Goal: Transaction & Acquisition: Purchase product/service

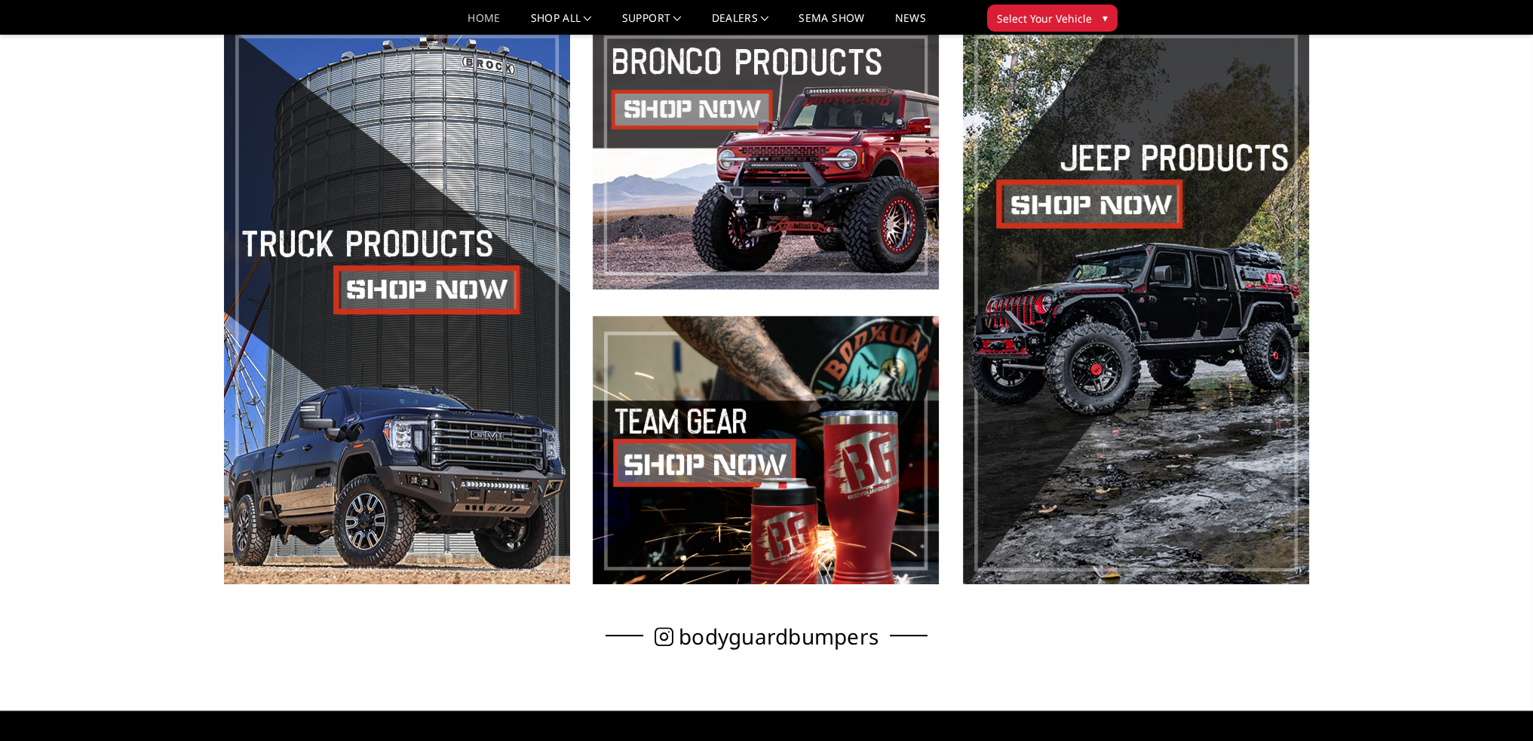
scroll to position [830, 0]
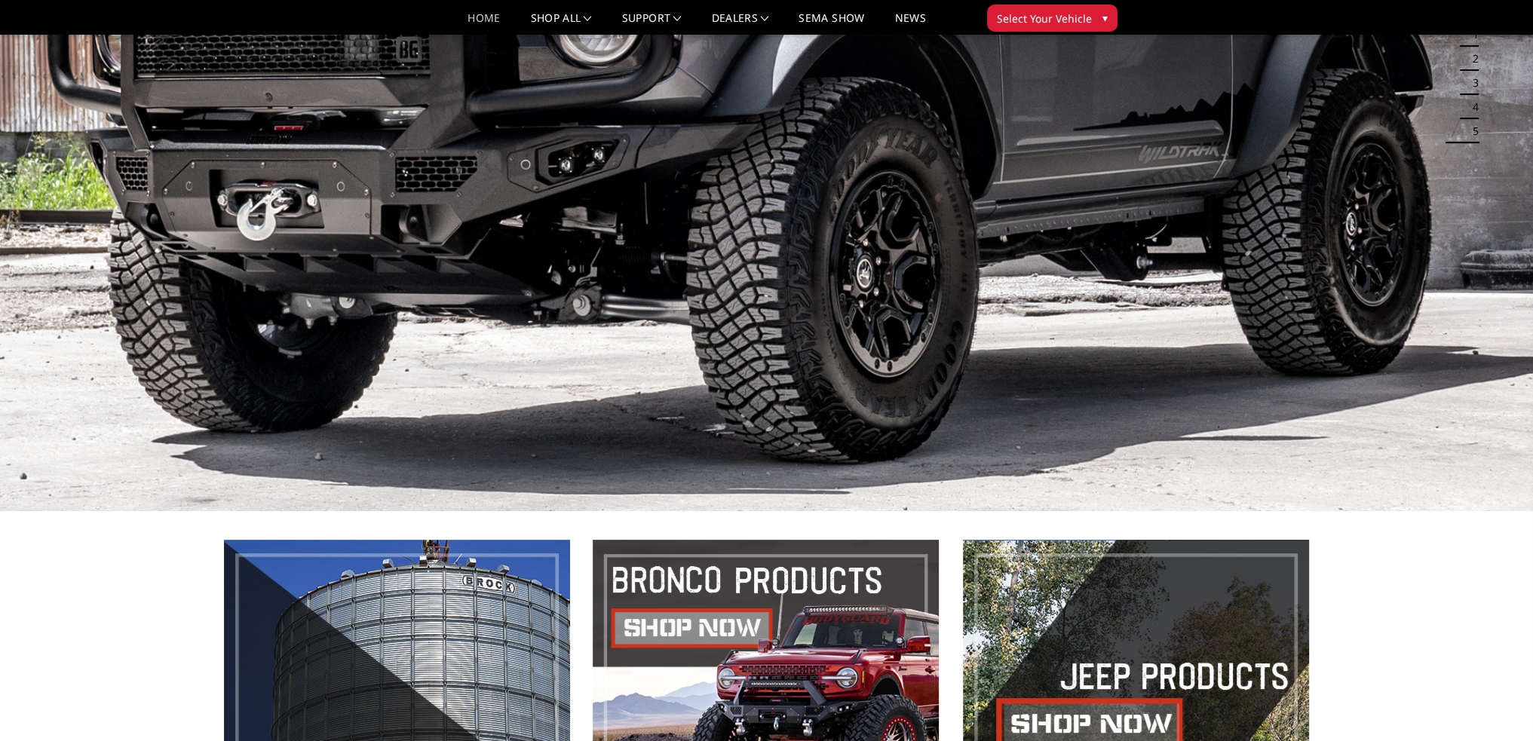
scroll to position [0, 0]
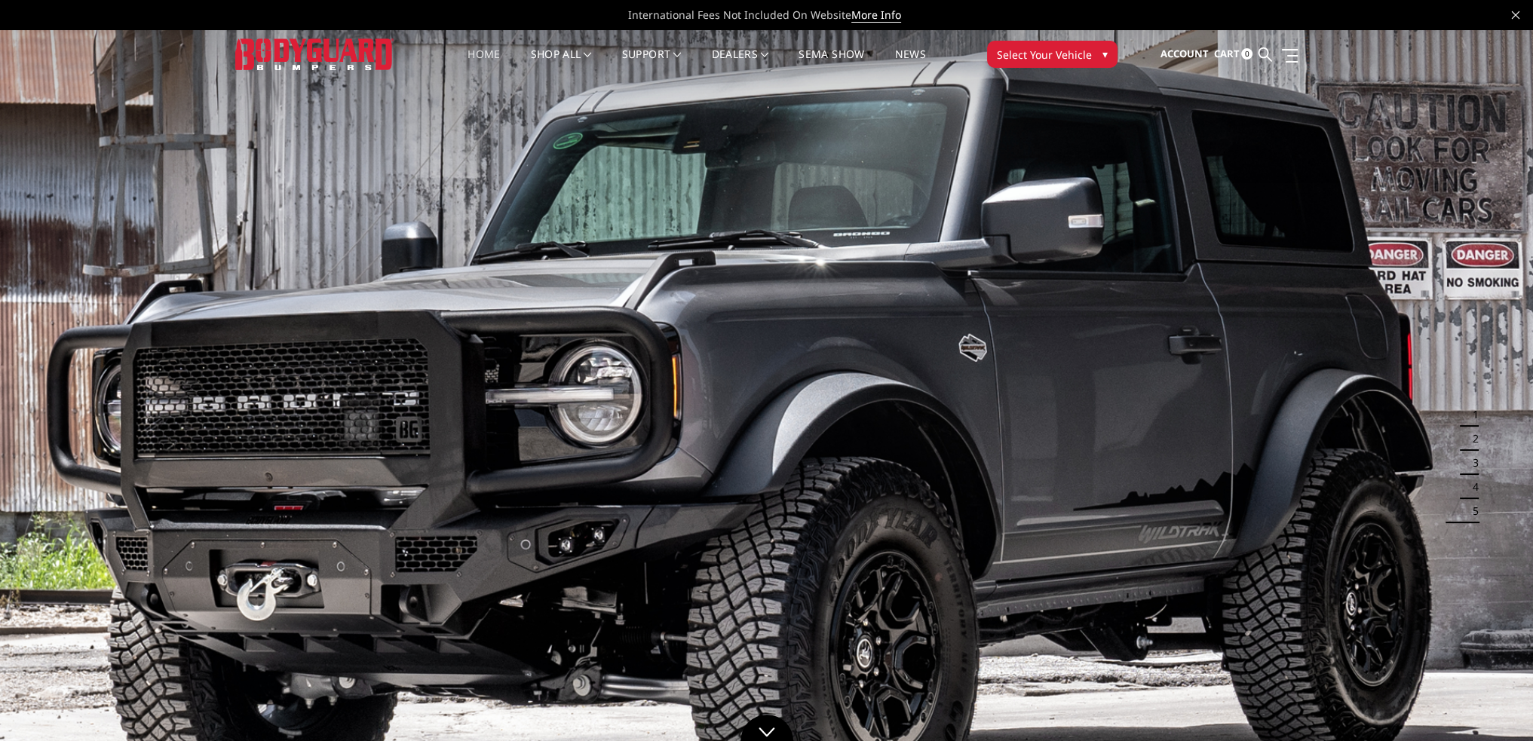
click at [1020, 54] on span "Select Your Vehicle" at bounding box center [1044, 55] width 95 height 16
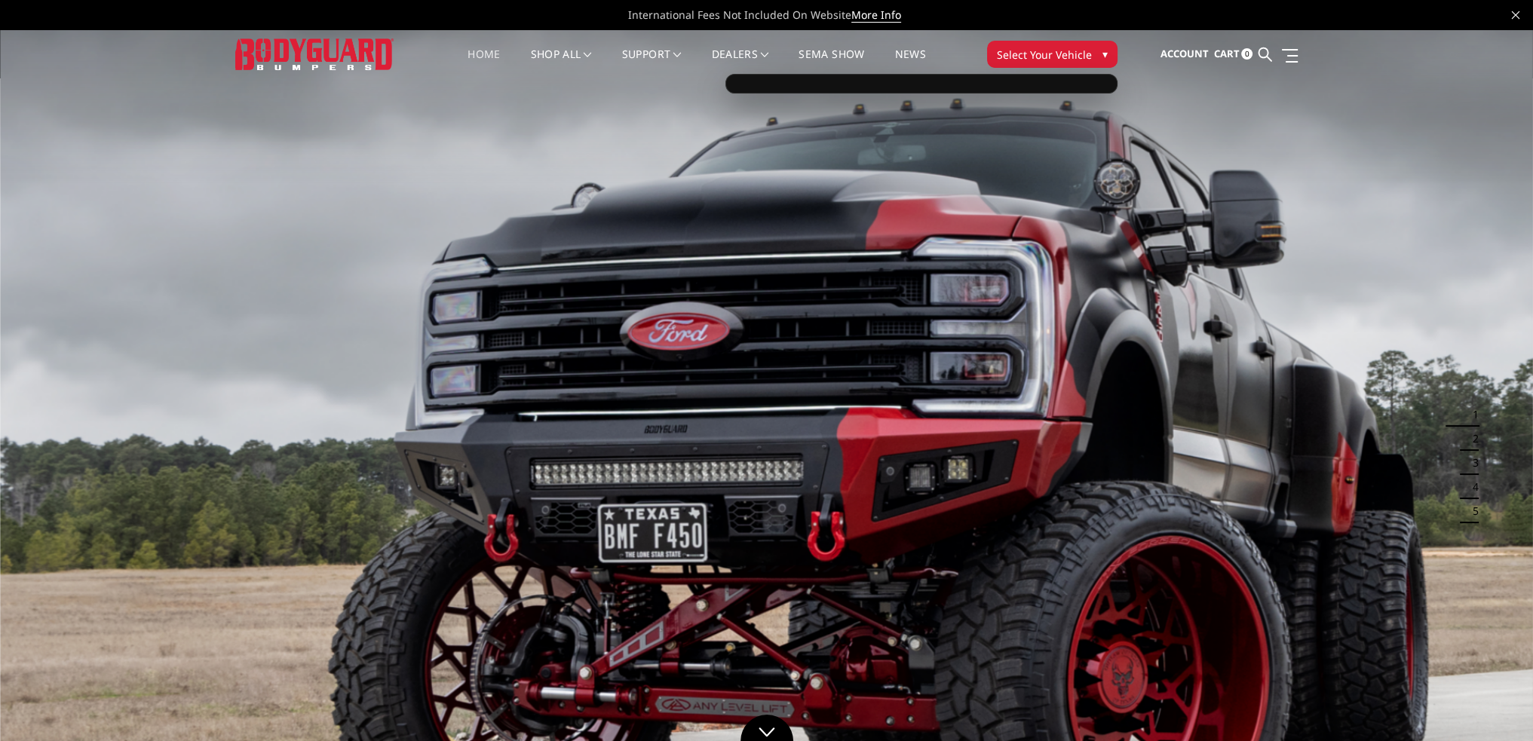
click at [1002, 81] on div at bounding box center [922, 84] width 392 height 20
click at [1027, 54] on span "Select Your Vehicle" at bounding box center [1044, 55] width 95 height 16
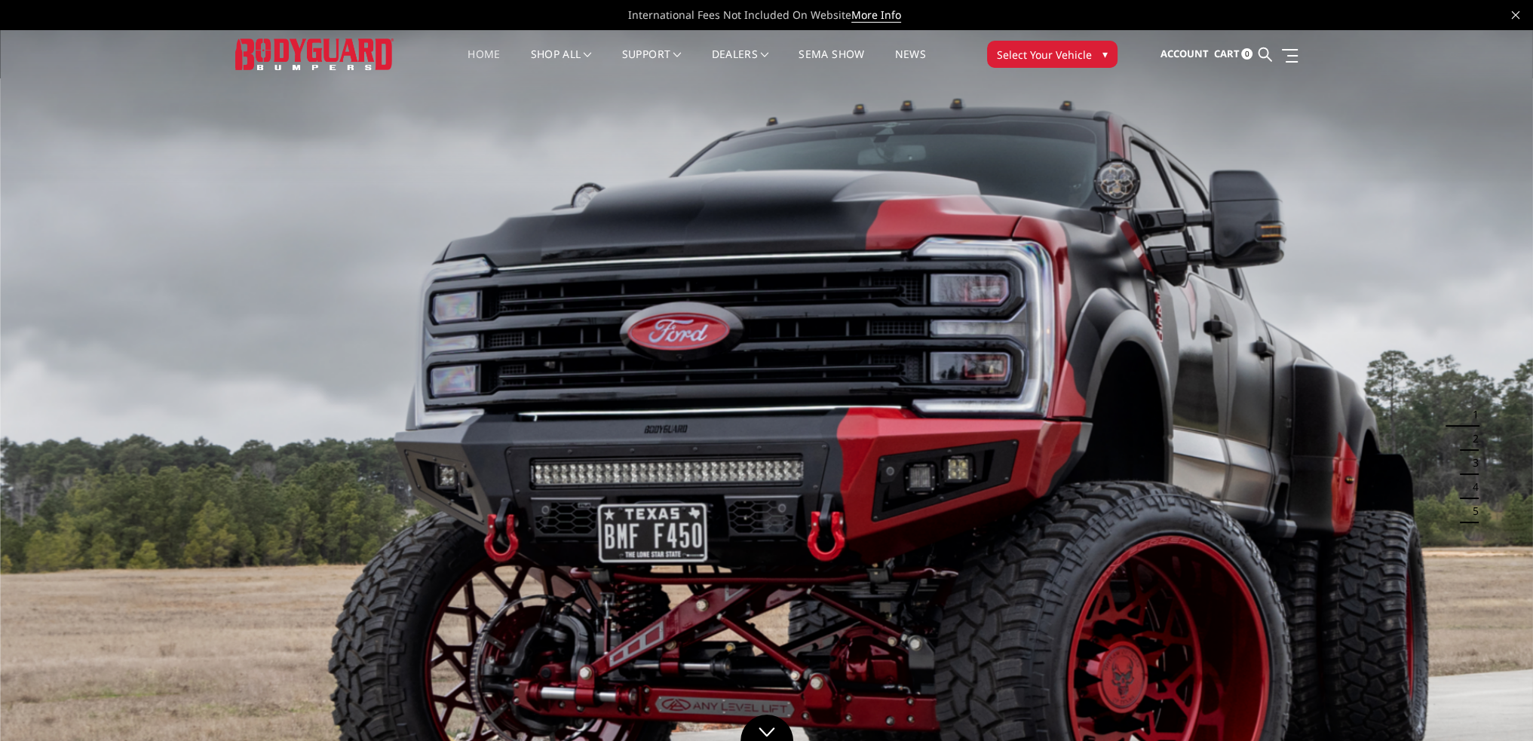
click at [1014, 50] on span "Select Your Vehicle" at bounding box center [1044, 55] width 95 height 16
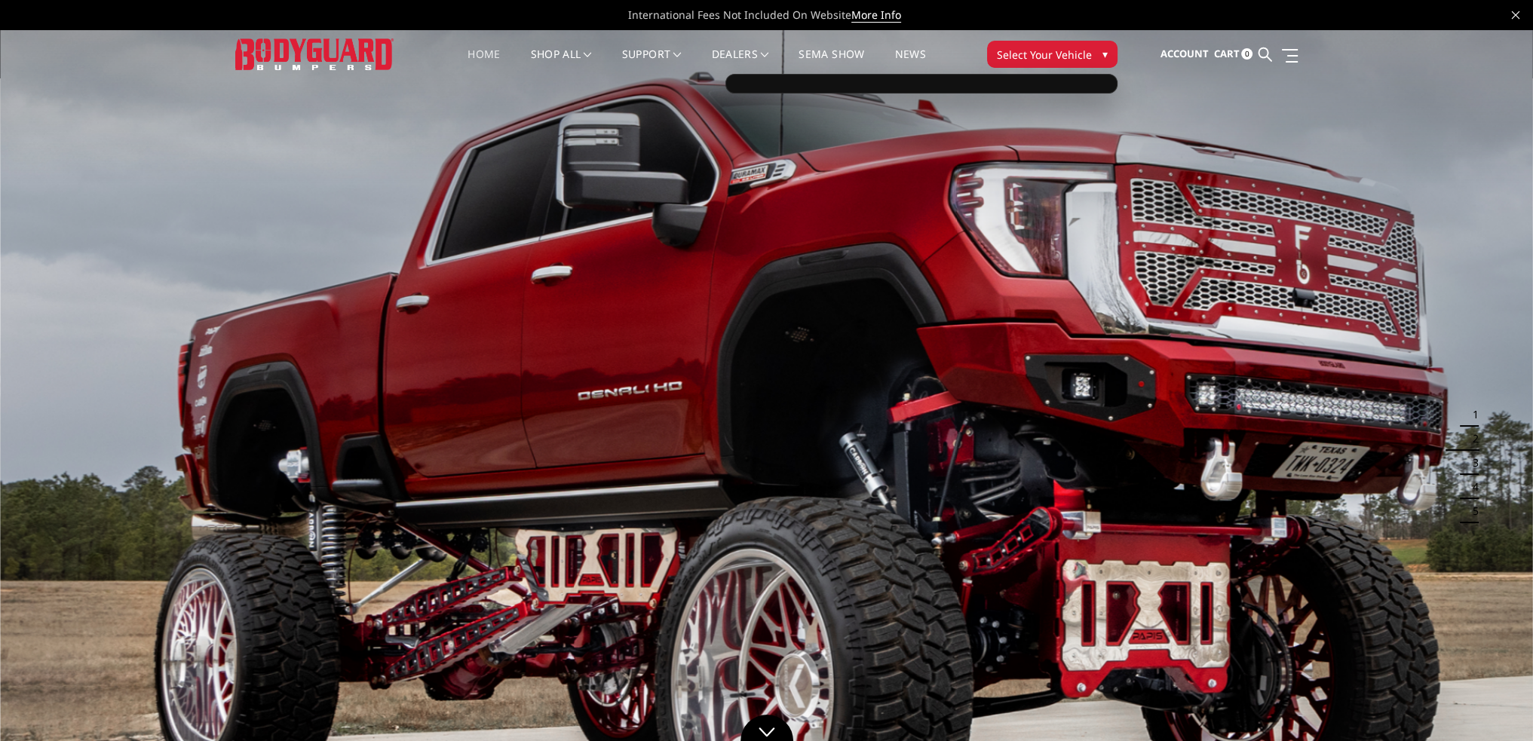
click at [1103, 51] on span "▾" at bounding box center [1105, 54] width 5 height 16
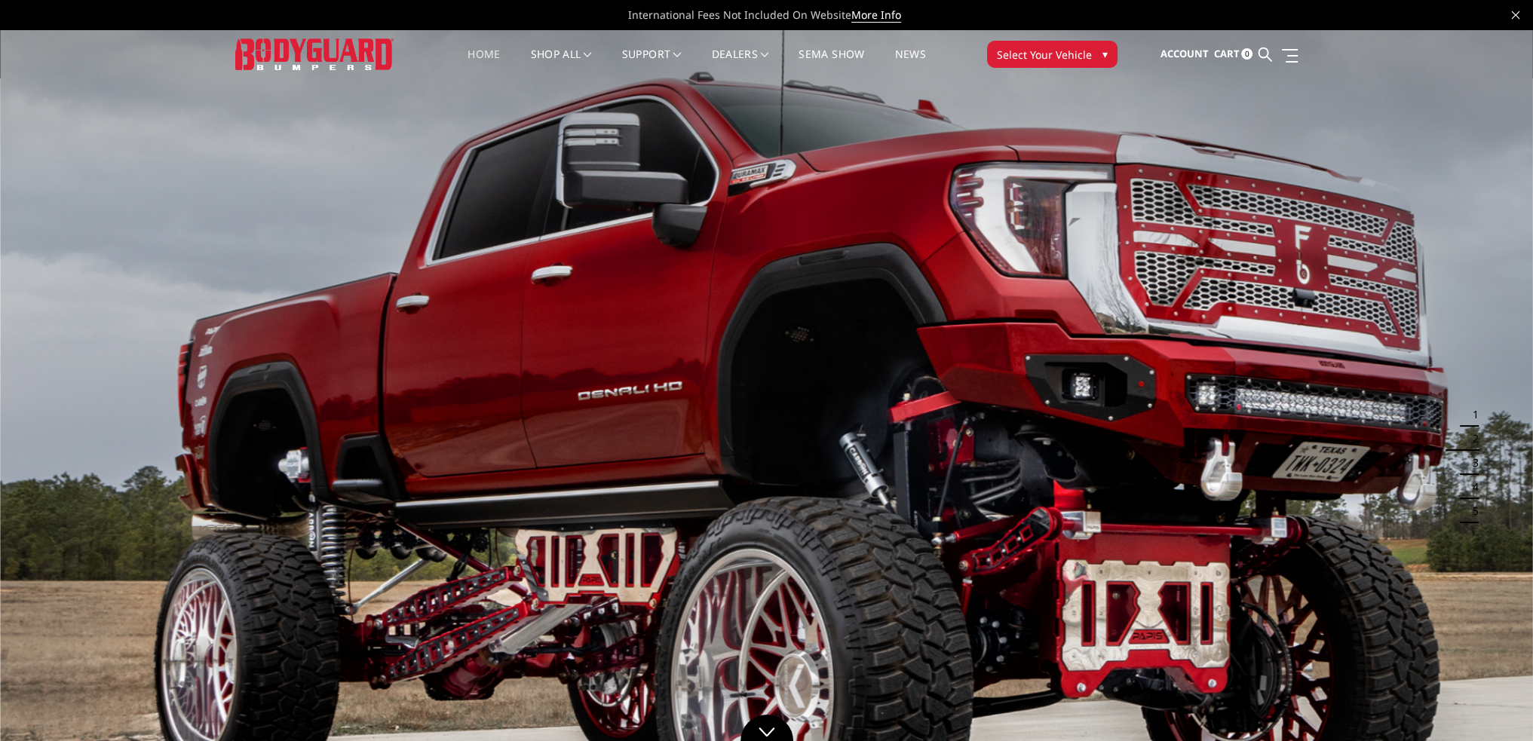
click at [1103, 54] on span "▾" at bounding box center [1105, 54] width 5 height 16
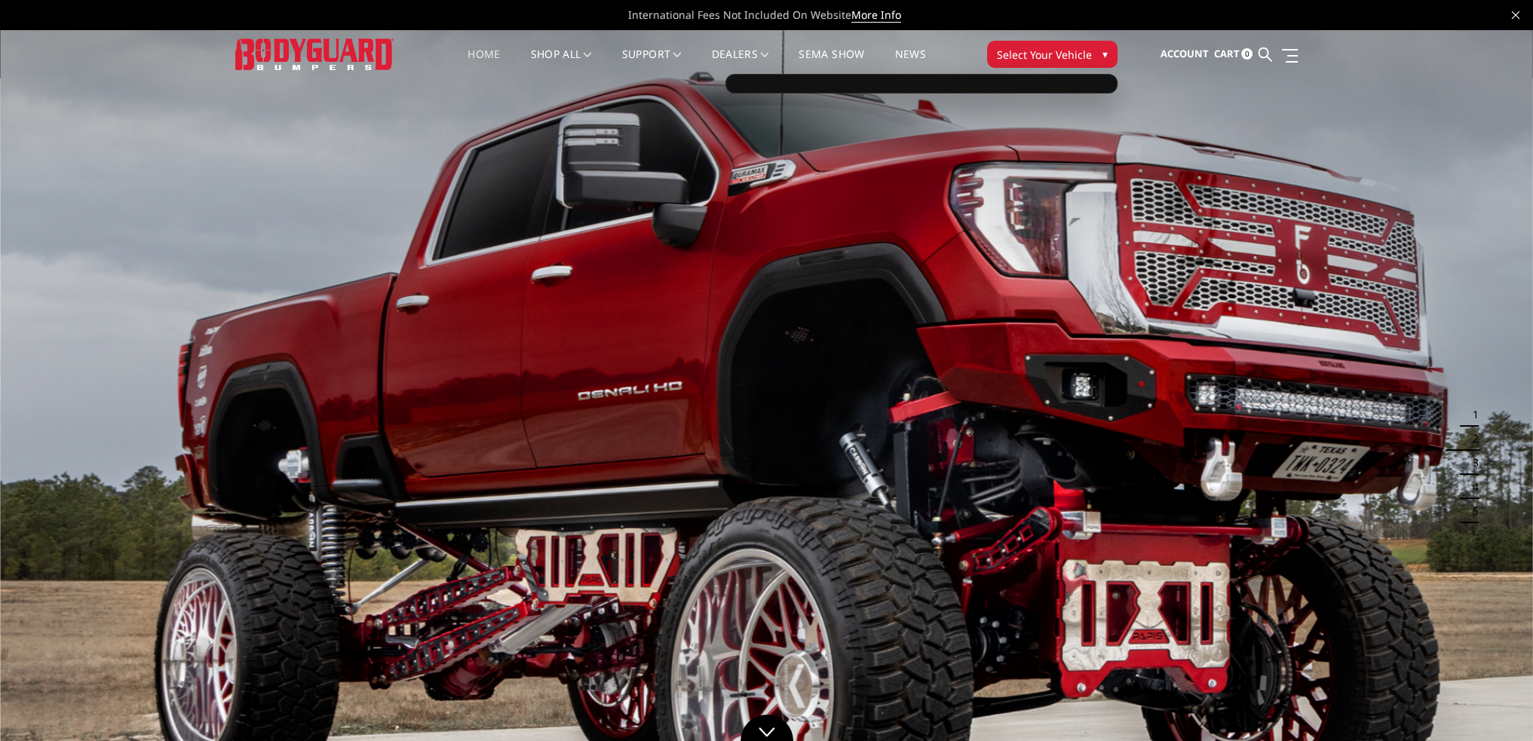
click at [1040, 83] on div at bounding box center [922, 84] width 392 height 20
click at [941, 90] on div at bounding box center [922, 84] width 392 height 20
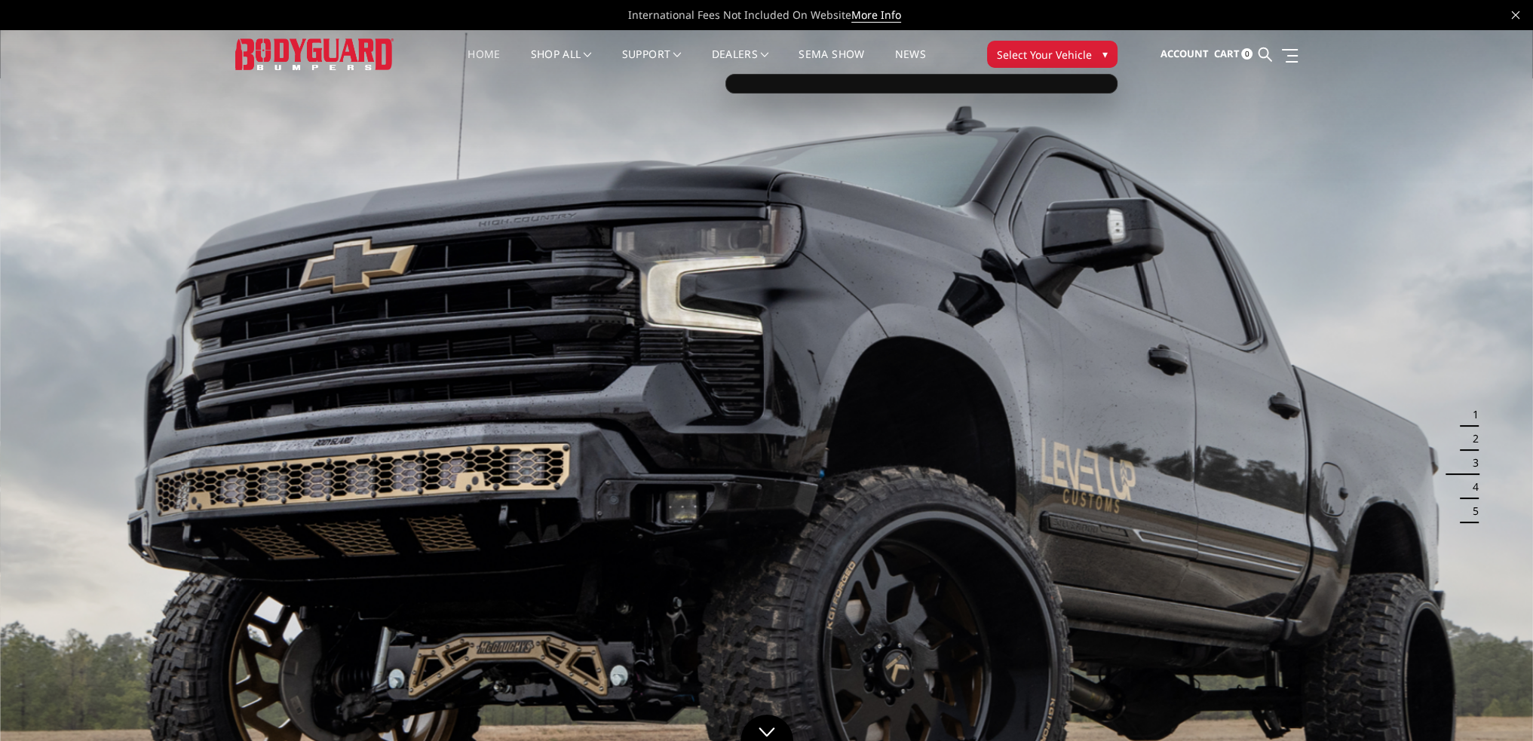
drag, startPoint x: 899, startPoint y: 103, endPoint x: 890, endPoint y: 110, distance: 11.3
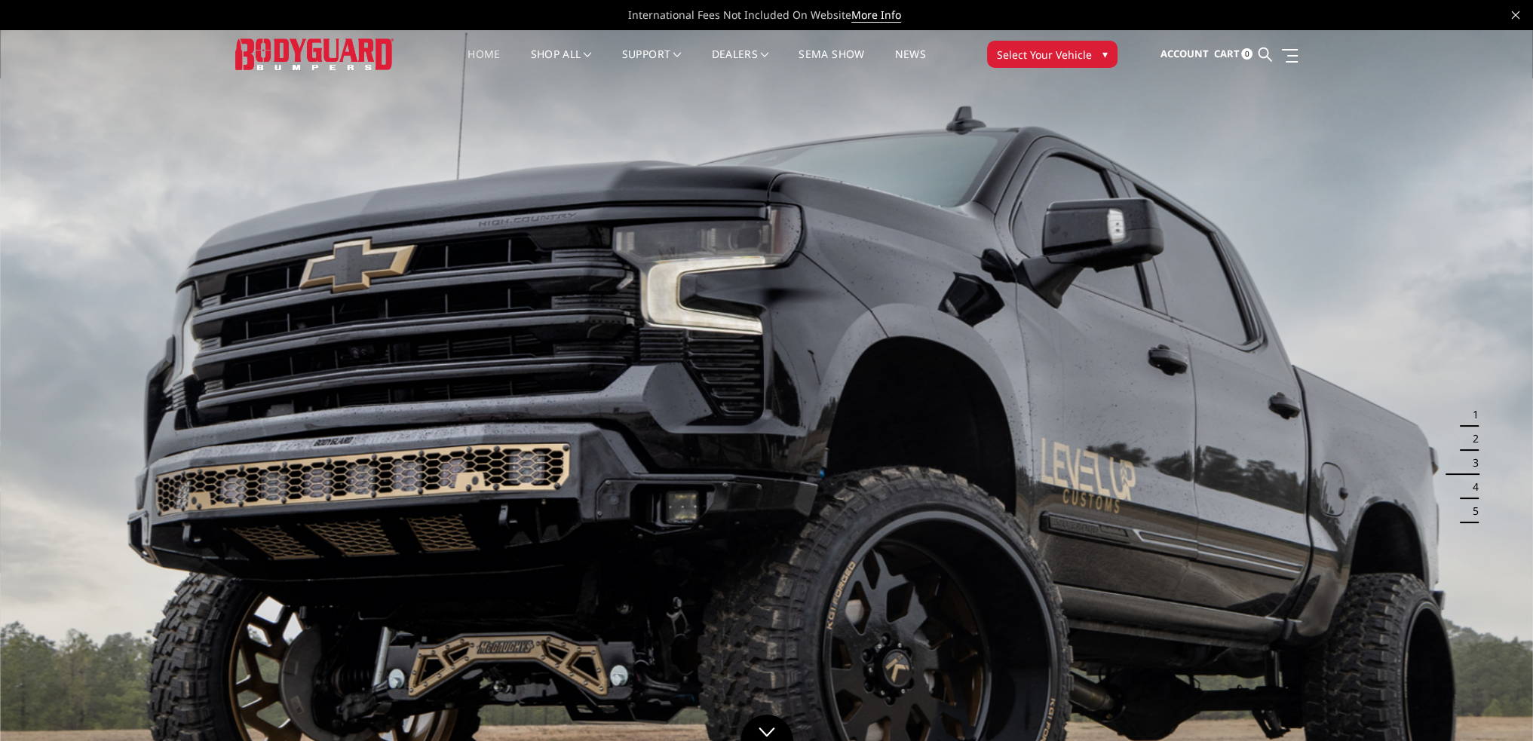
click at [1109, 54] on button "Select Your Vehicle ▾" at bounding box center [1052, 54] width 130 height 27
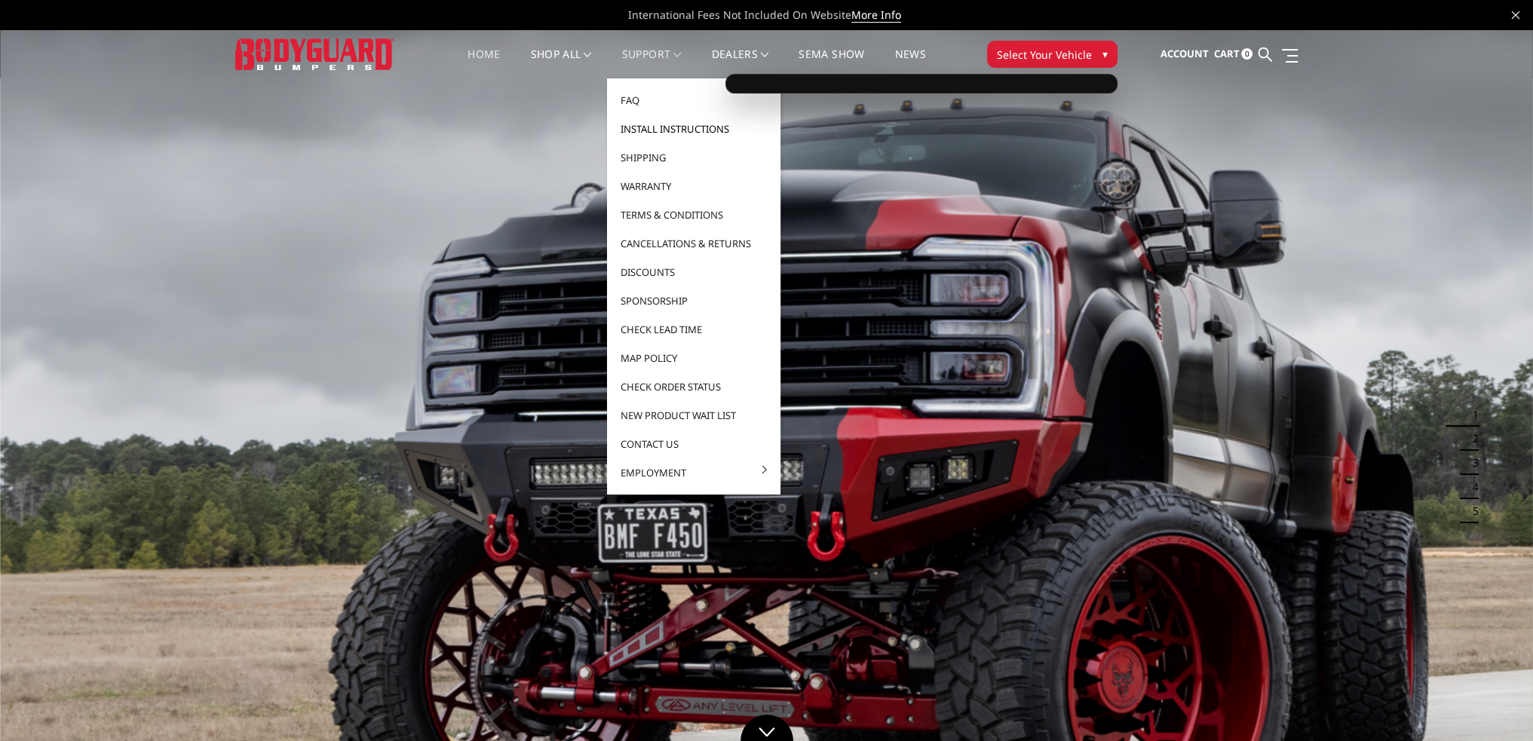
click at [655, 131] on link "Install Instructions" at bounding box center [693, 129] width 161 height 29
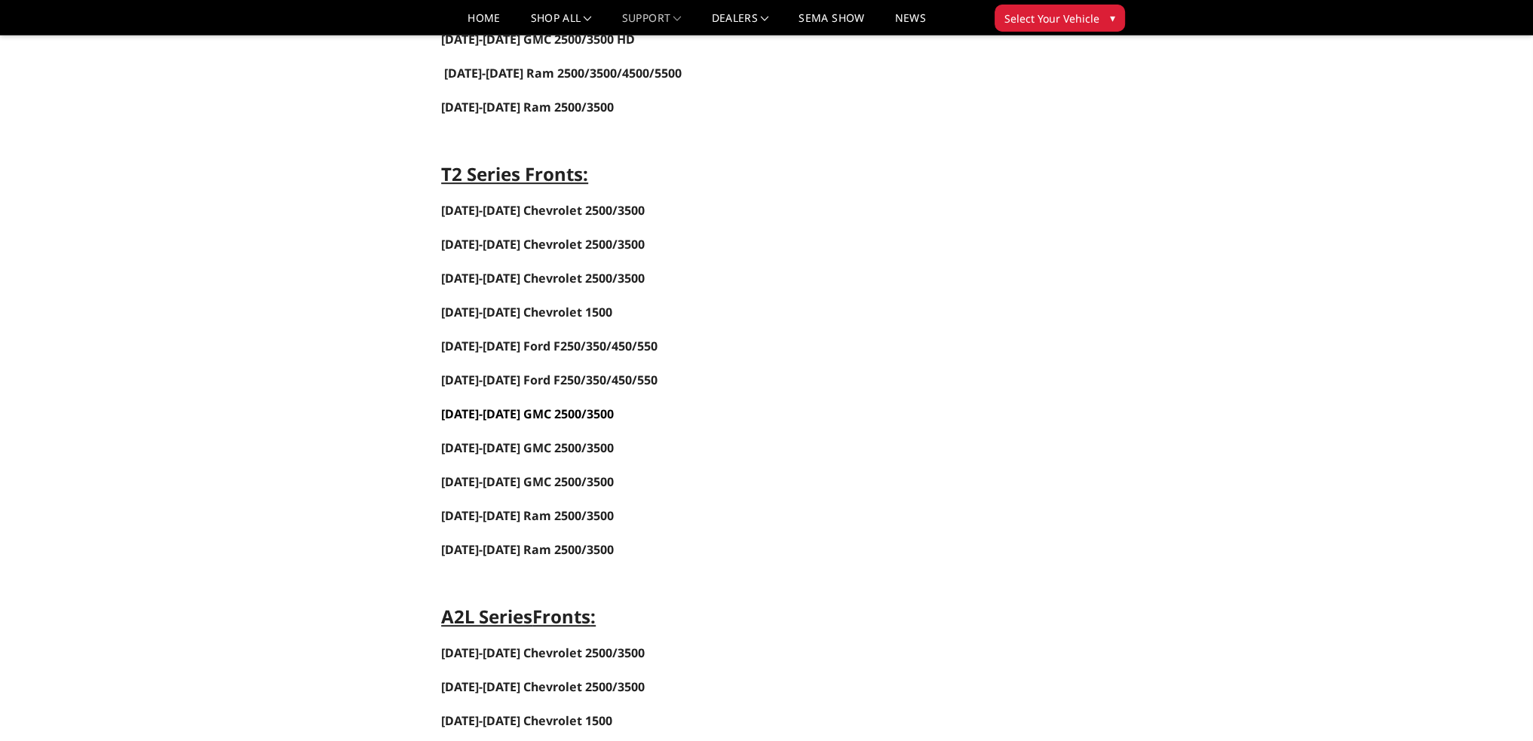
scroll to position [1358, 0]
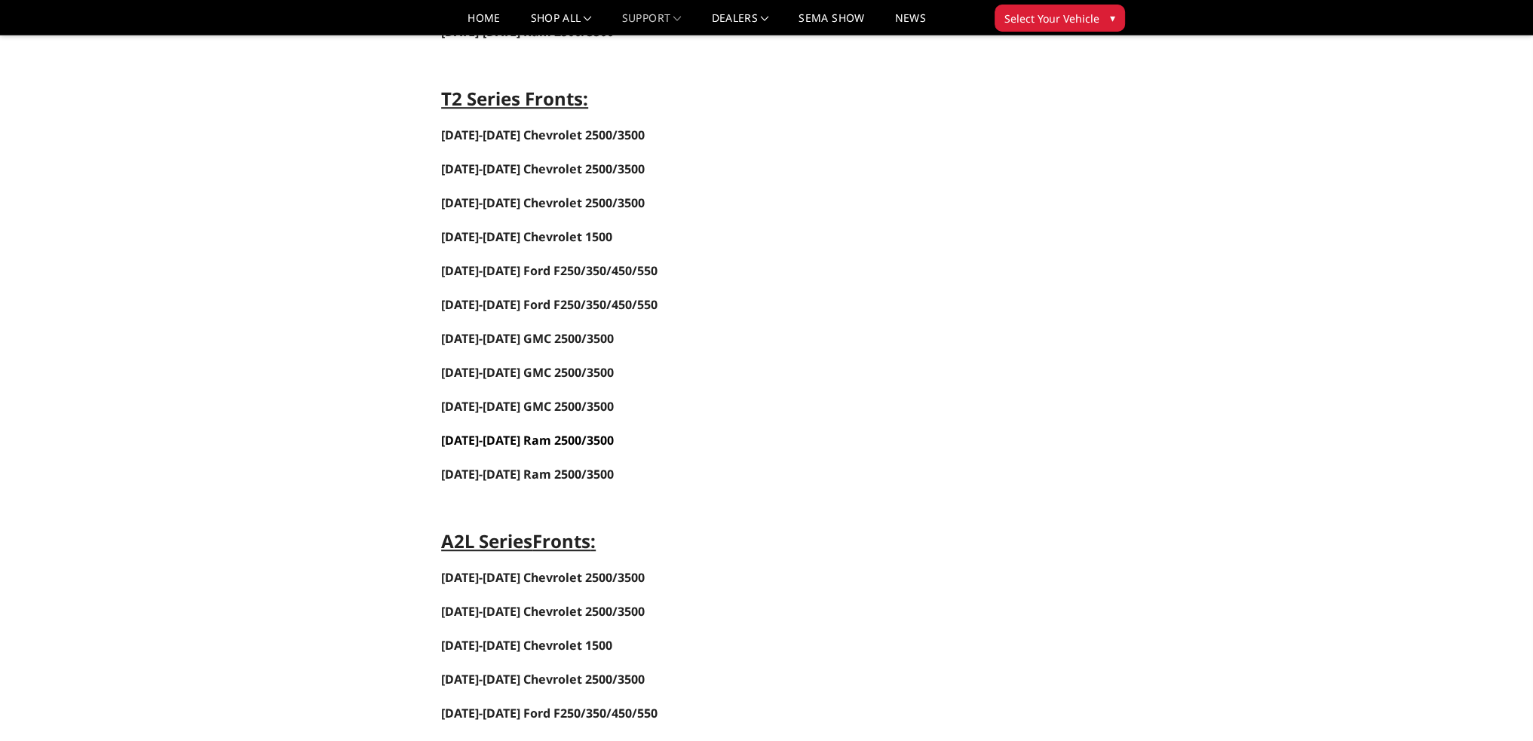
click at [513, 432] on span "[DATE]-[DATE] Ram 2500/3500" at bounding box center [527, 440] width 173 height 17
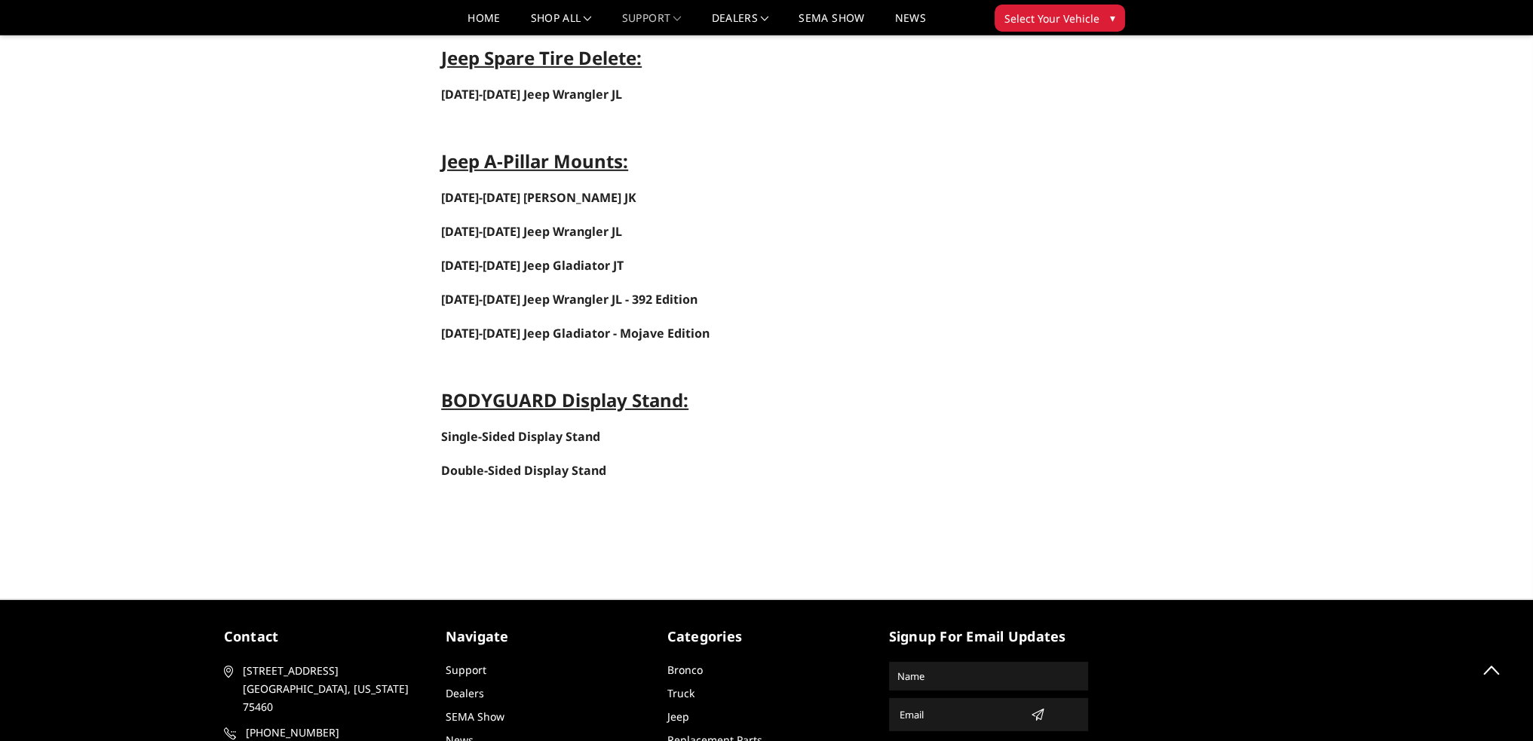
scroll to position [6335, 0]
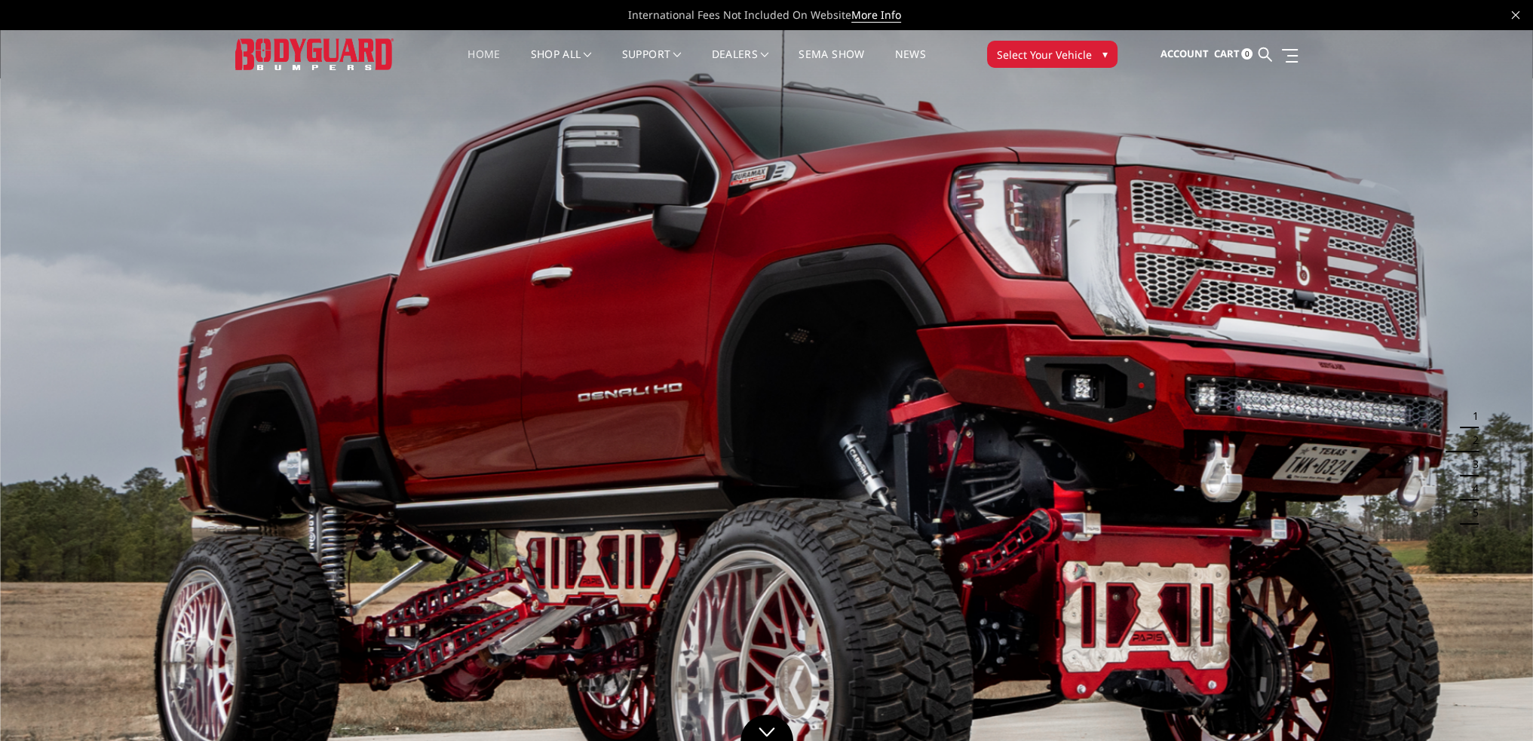
click at [1068, 55] on span "Select Your Vehicle" at bounding box center [1044, 55] width 95 height 16
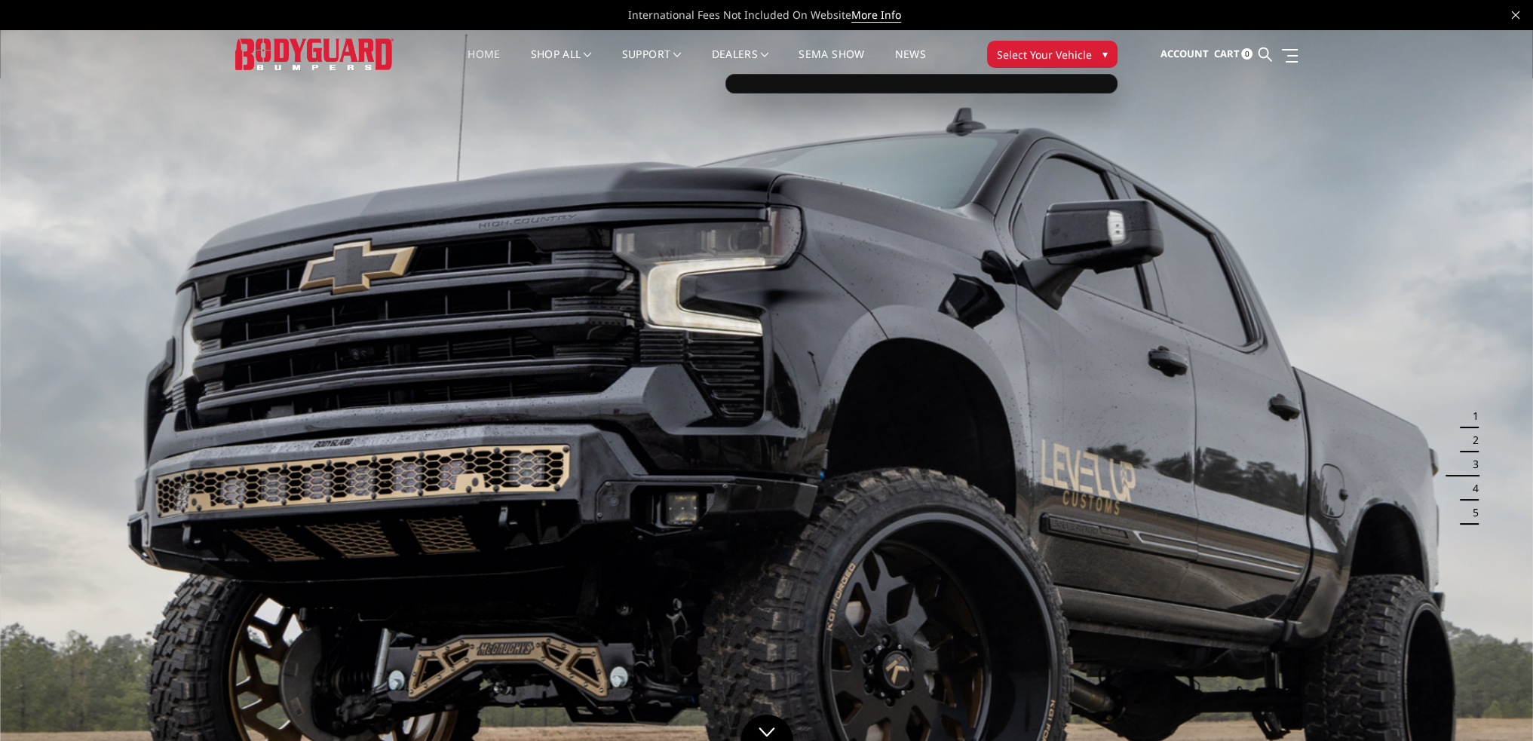
click at [1103, 52] on span "▾" at bounding box center [1105, 54] width 5 height 16
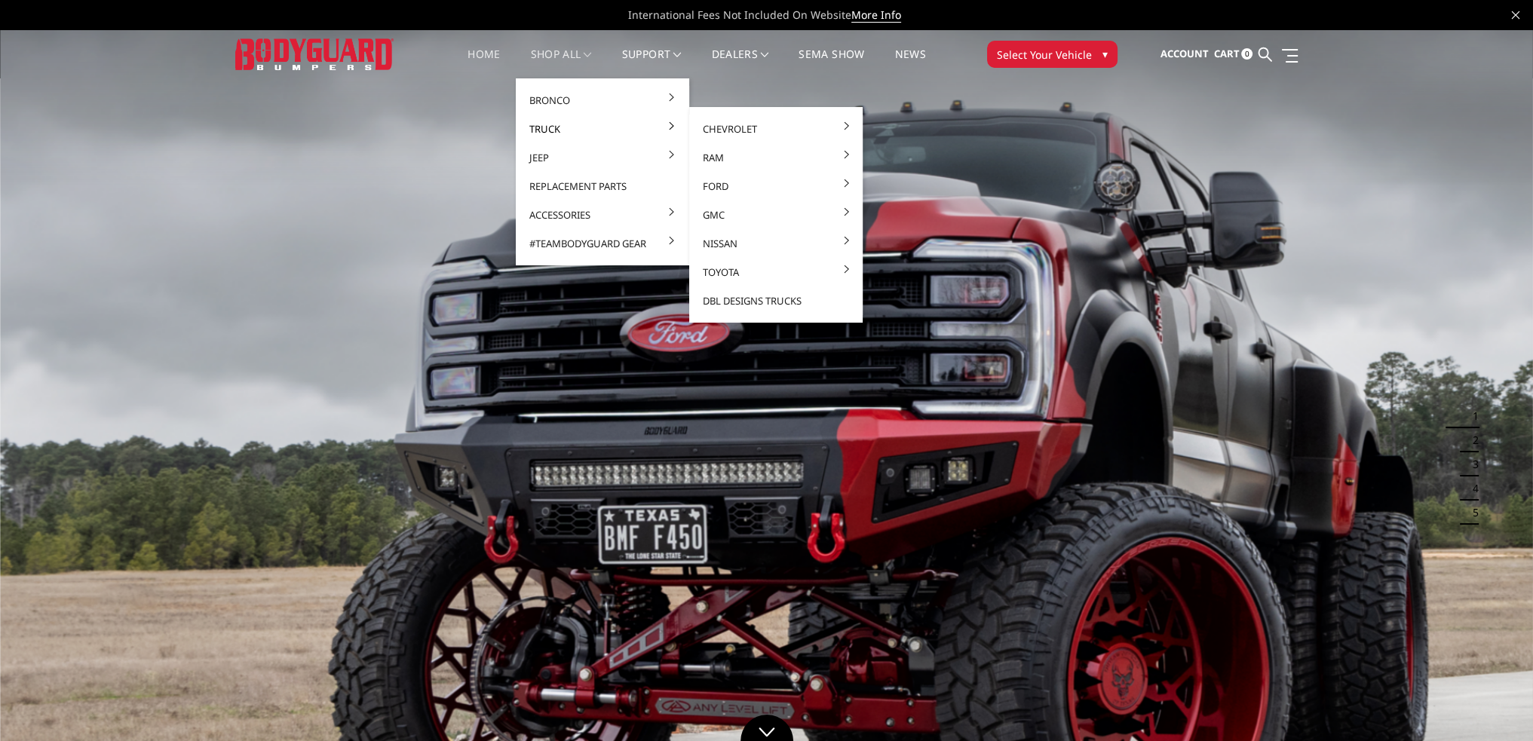
click at [541, 131] on link "Truck" at bounding box center [602, 129] width 161 height 29
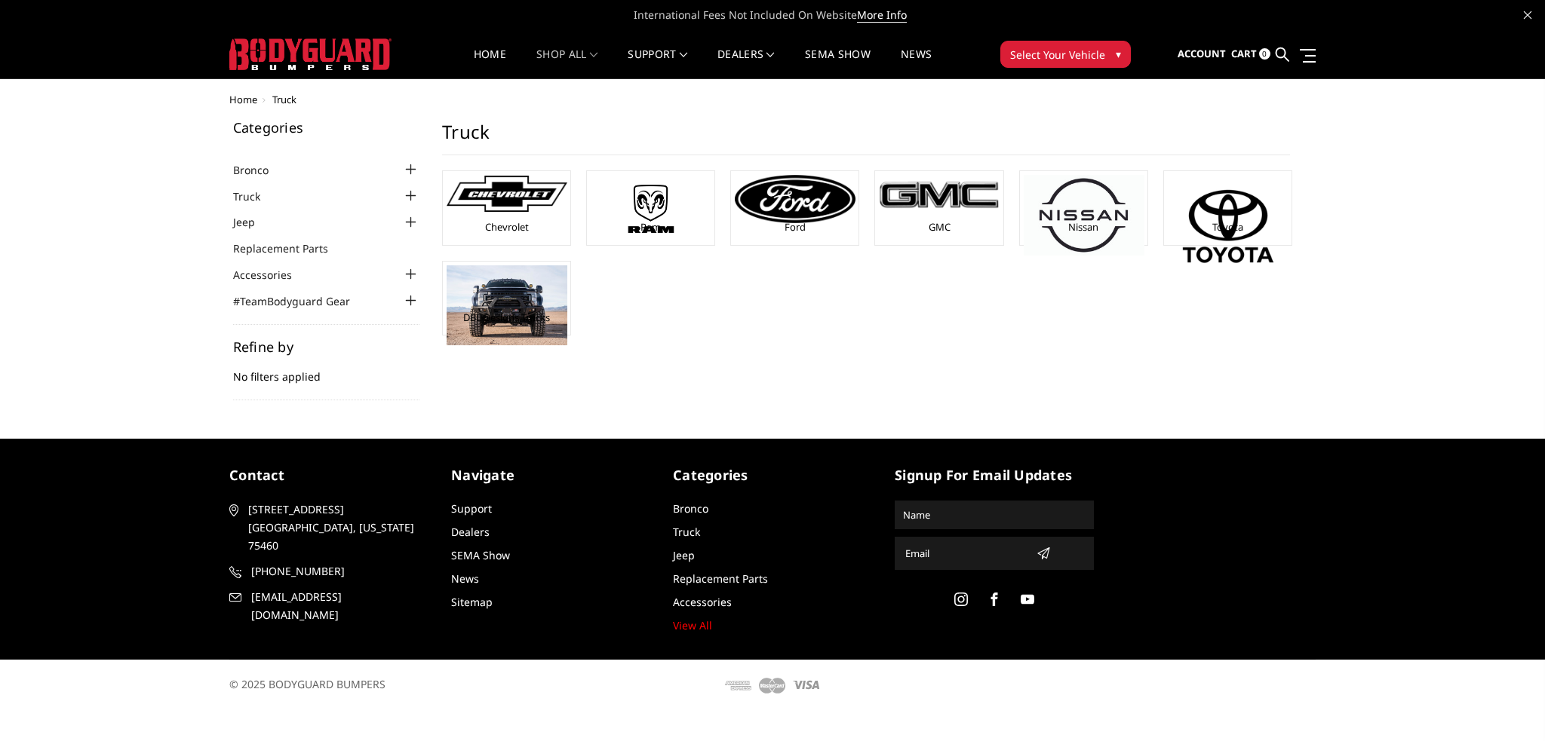
click at [716, 158] on main "Truck Chevrolet Ram Ford GMC" at bounding box center [866, 243] width 870 height 245
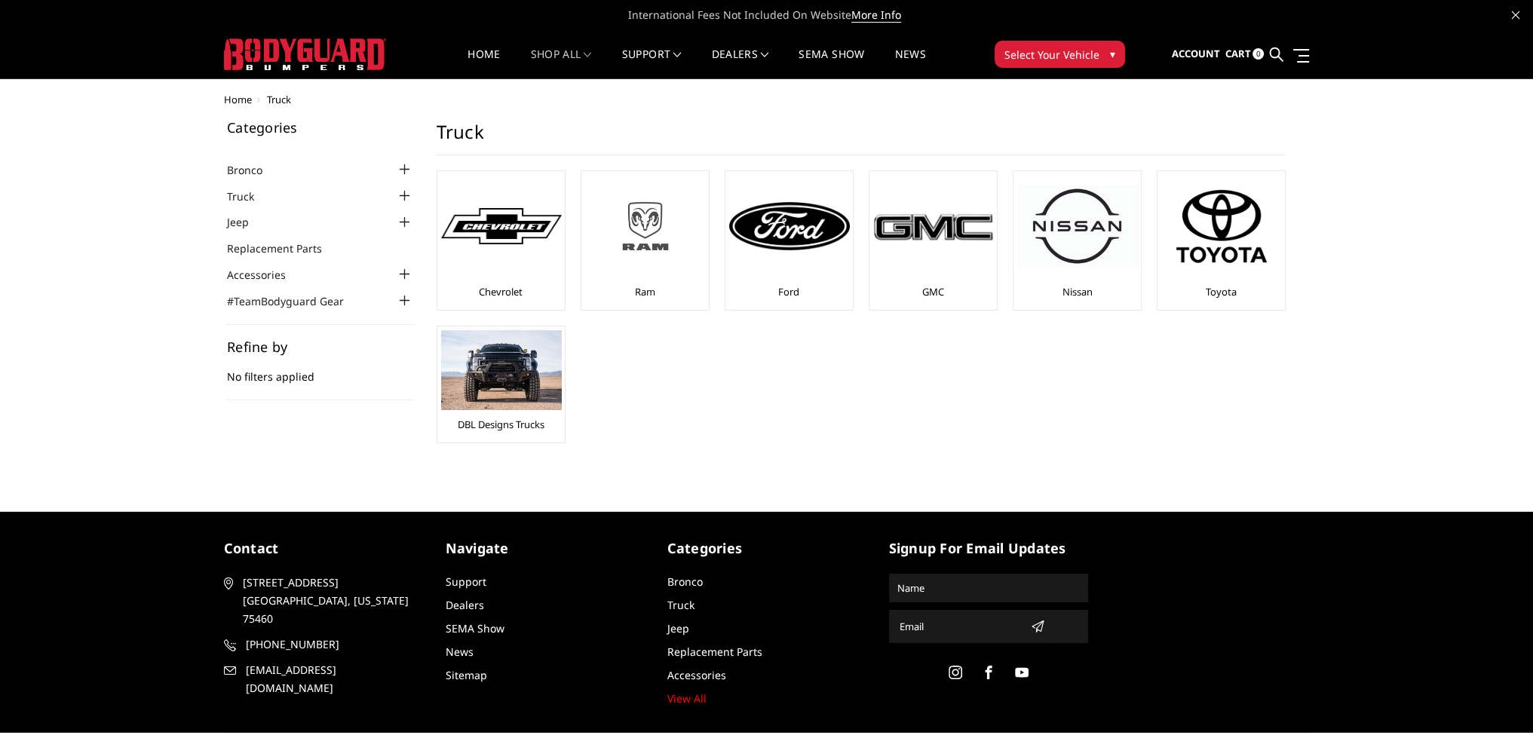
click at [663, 255] on img at bounding box center [645, 226] width 121 height 68
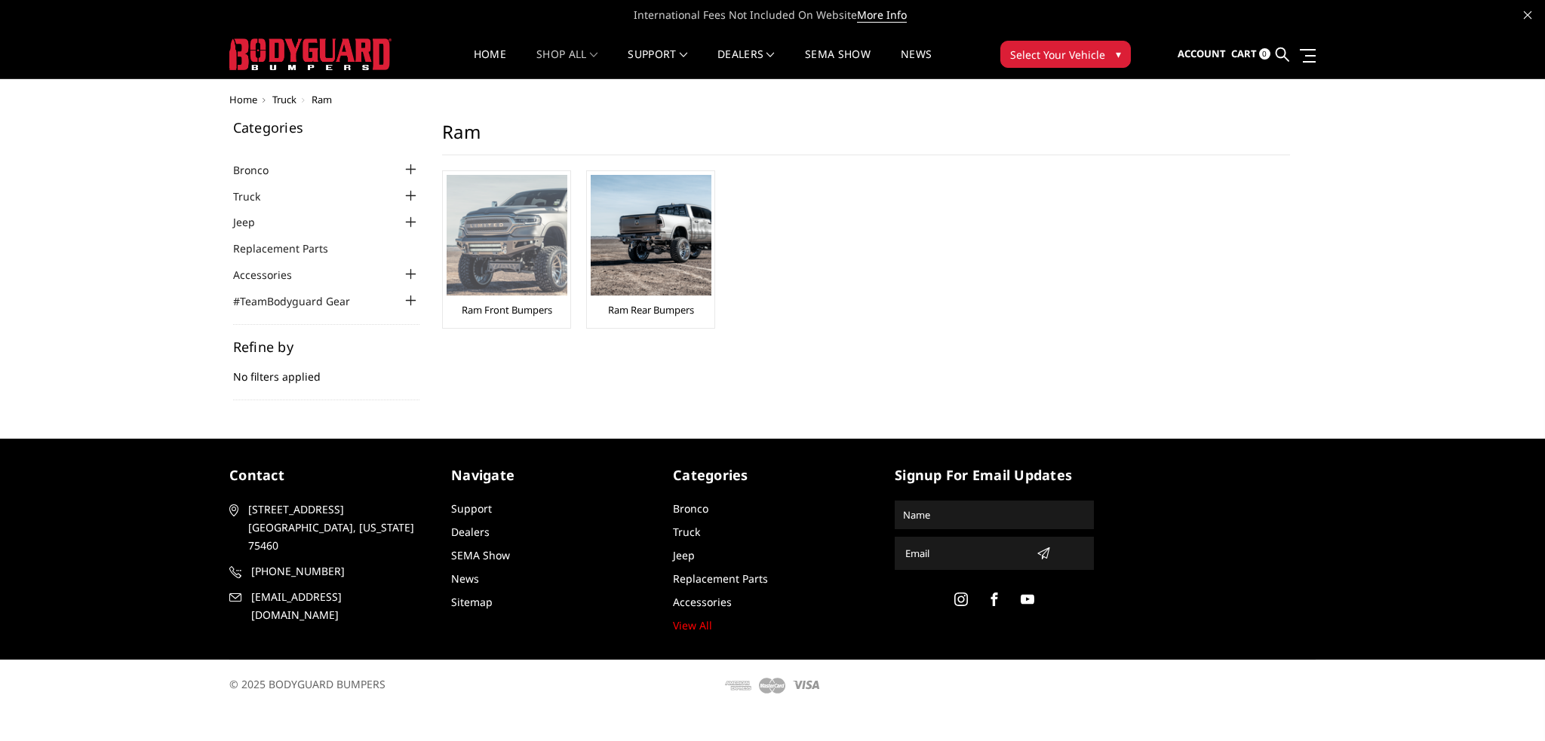
click at [506, 313] on link "Ram Front Bumpers" at bounding box center [507, 310] width 91 height 14
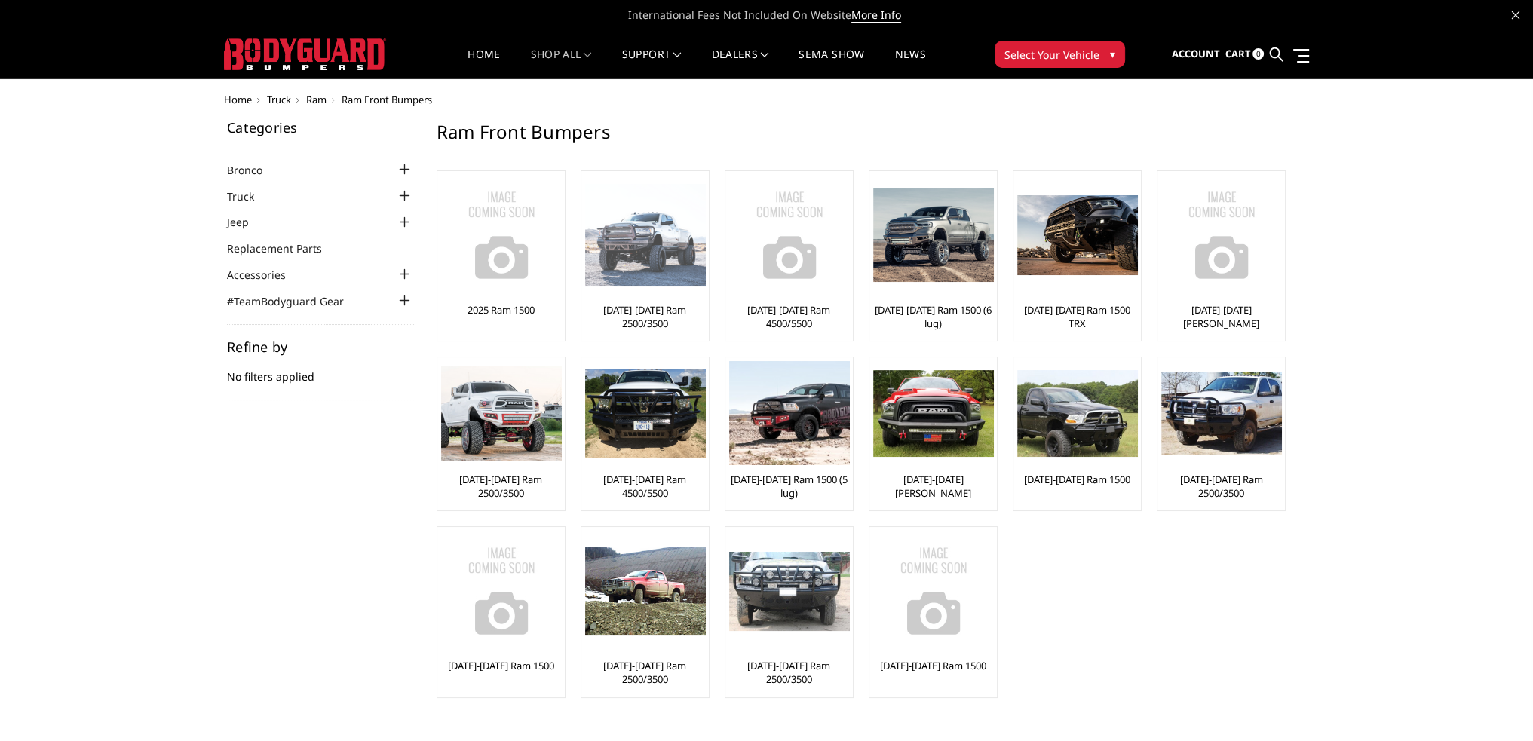
click at [646, 317] on link "[DATE]-[DATE] Ram 2500/3500" at bounding box center [645, 316] width 120 height 27
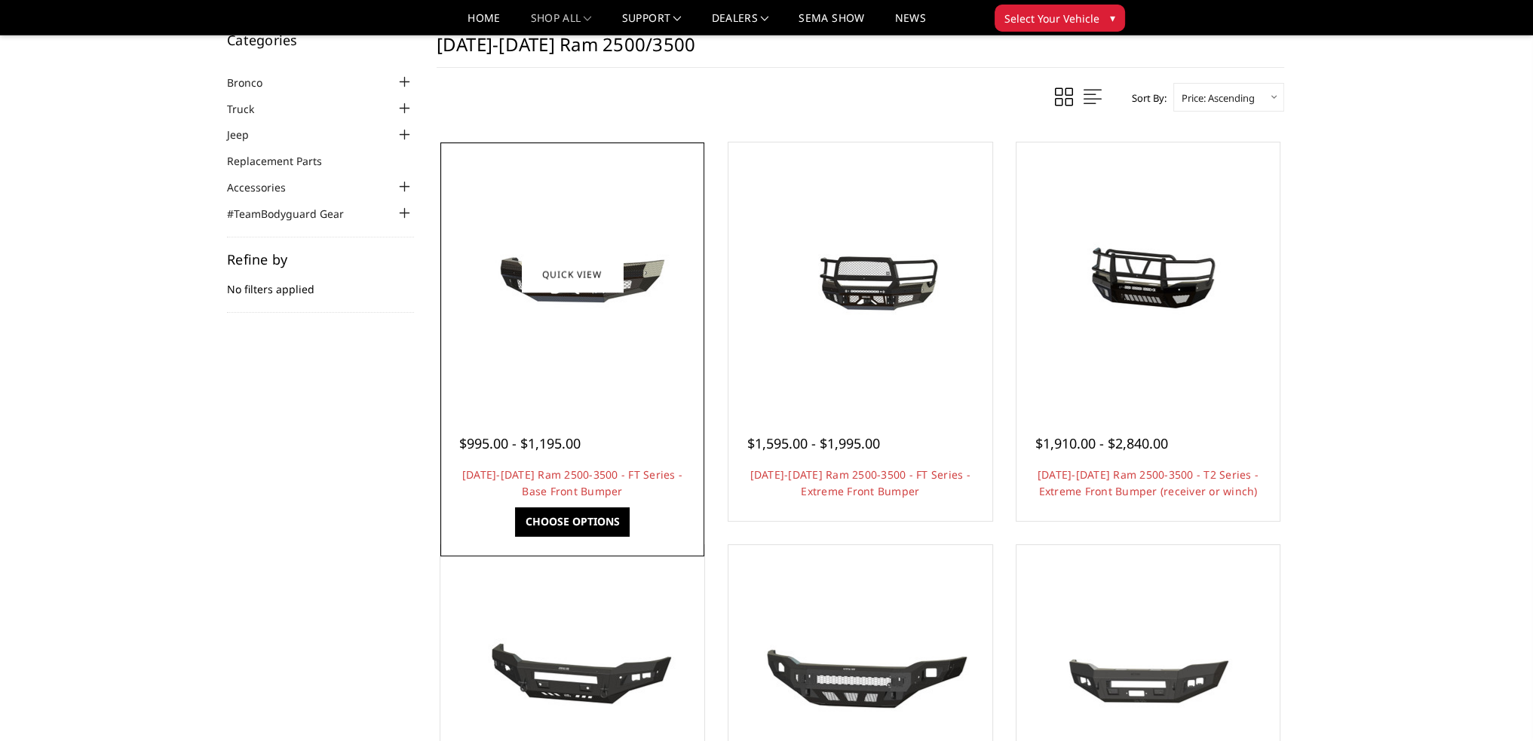
scroll to position [75, 0]
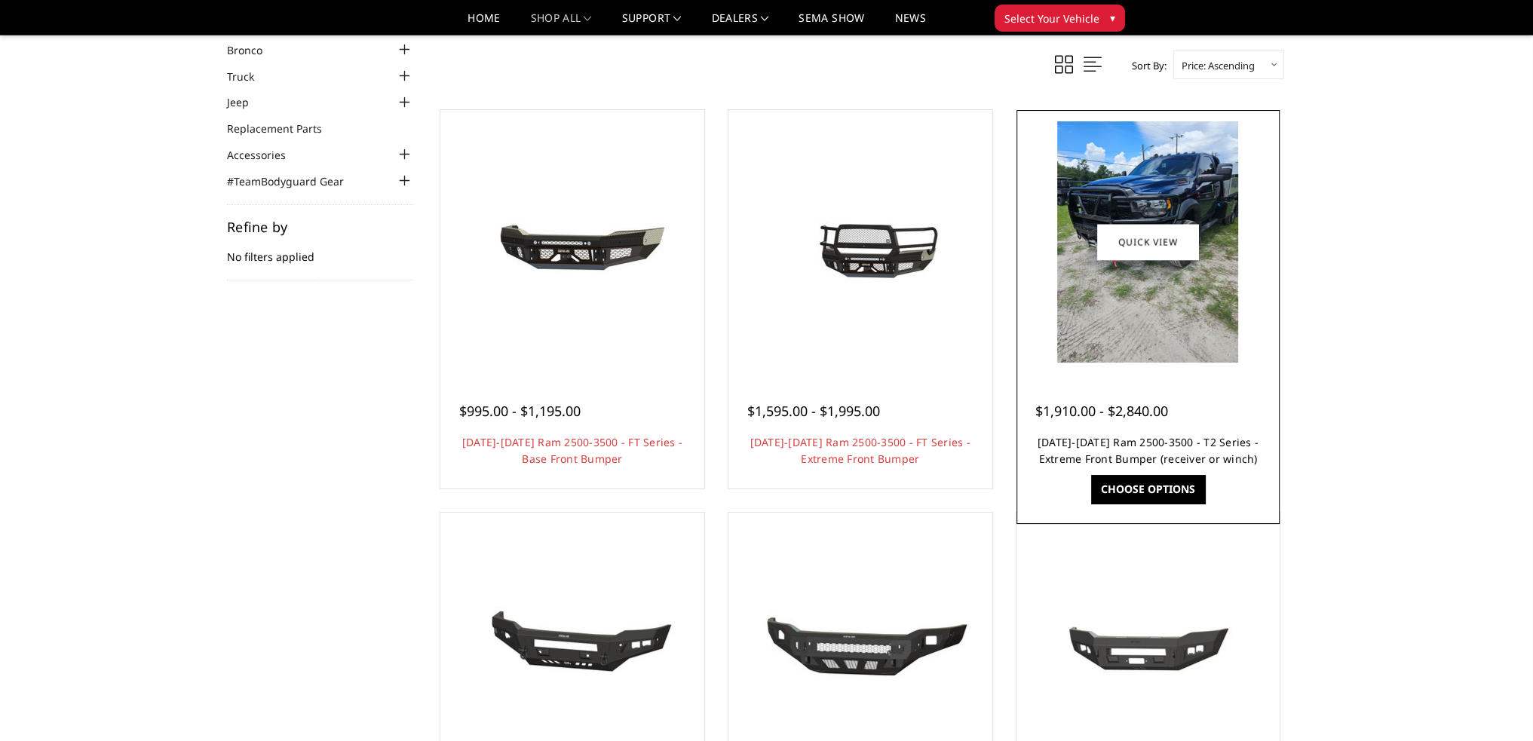
click at [1098, 445] on link "[DATE]-[DATE] Ram 2500-3500 - T2 Series - Extreme Front Bumper (receiver or win…" at bounding box center [1148, 450] width 221 height 31
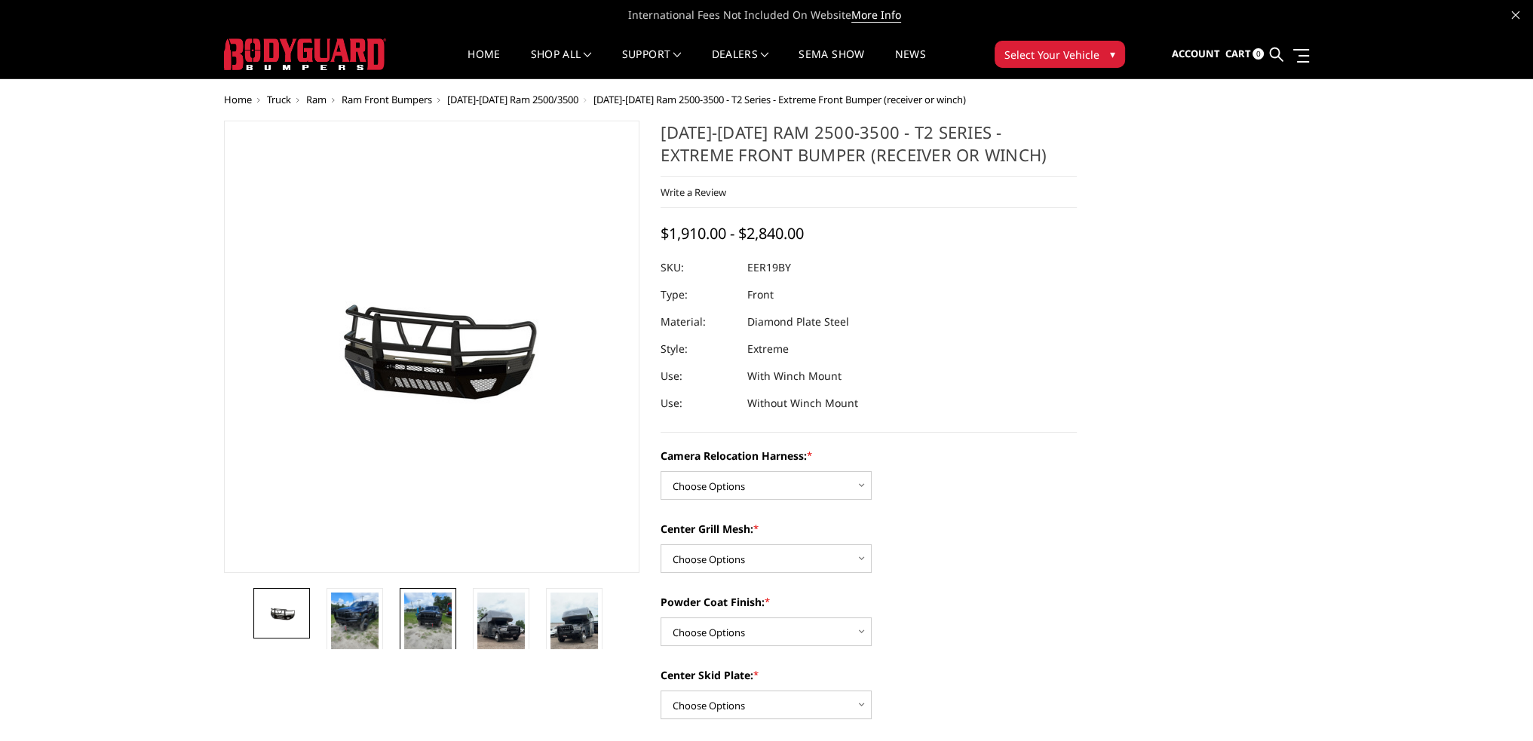
click at [433, 619] on img at bounding box center [428, 624] width 48 height 63
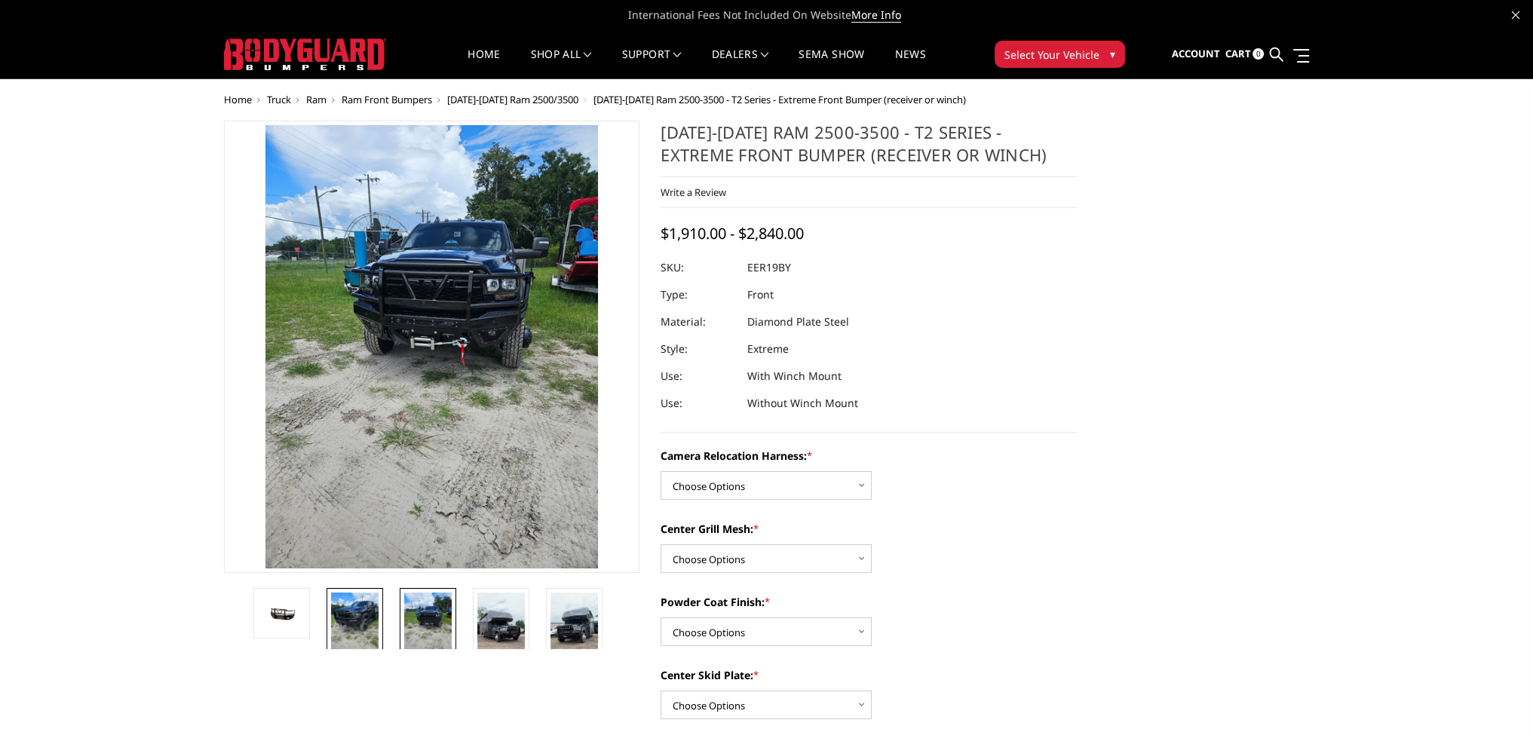
click at [368, 616] on img at bounding box center [355, 624] width 48 height 63
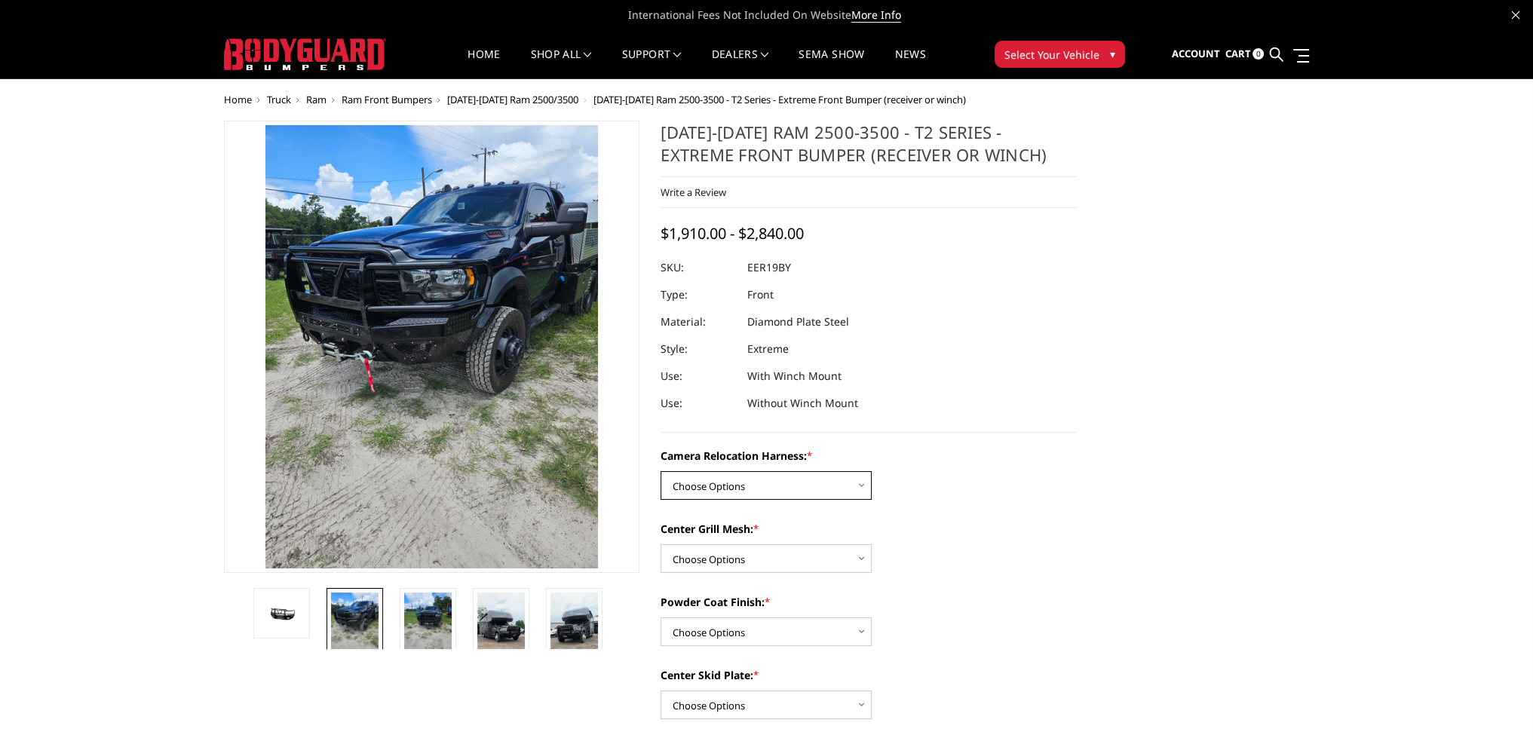
click at [698, 477] on select "Choose Options Without camera harness With camera harness" at bounding box center [766, 485] width 211 height 29
select select "3820"
click at [661, 471] on select "Choose Options Without camera harness With camera harness" at bounding box center [766, 485] width 211 height 29
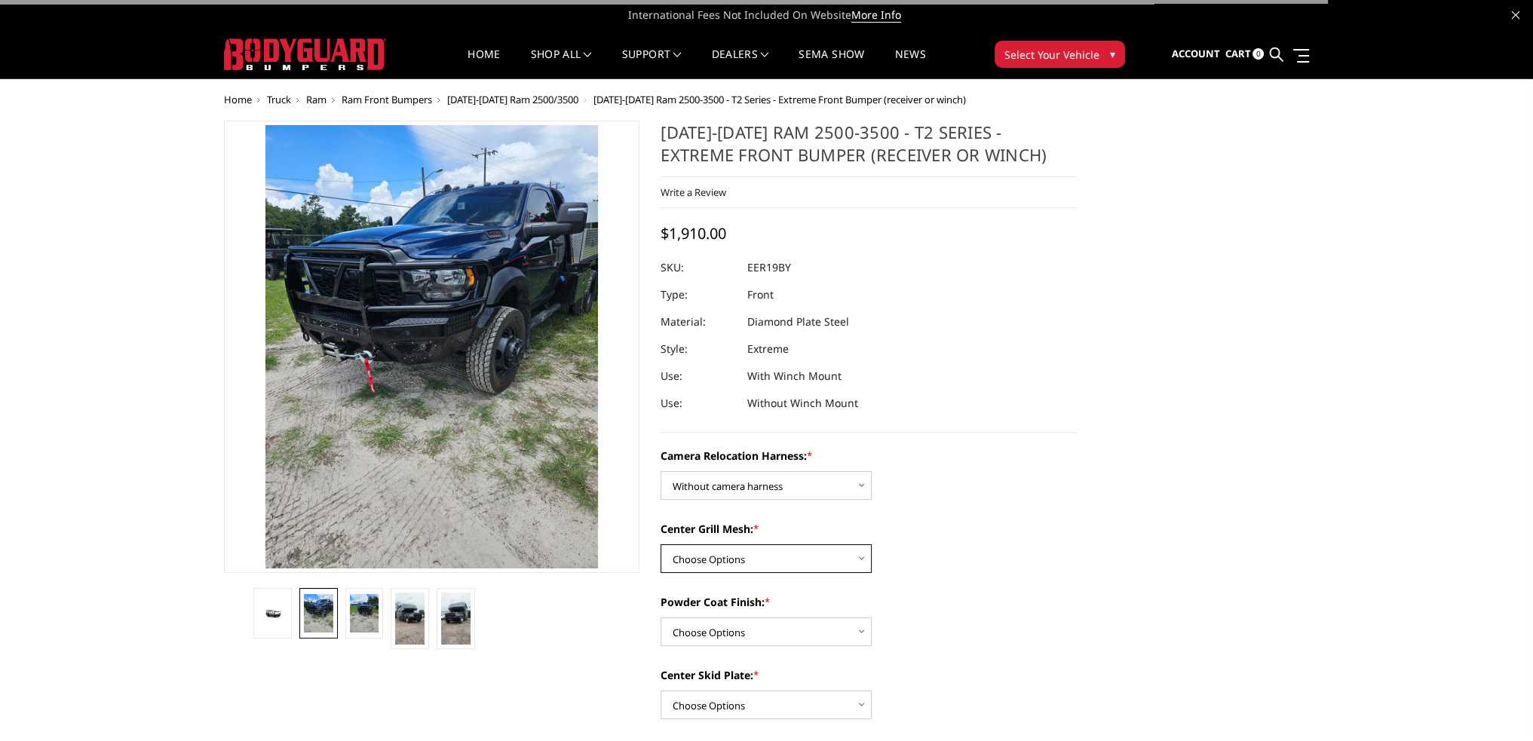
click at [698, 553] on select "Choose Options Without expanded metal With expanded metal" at bounding box center [766, 559] width 211 height 29
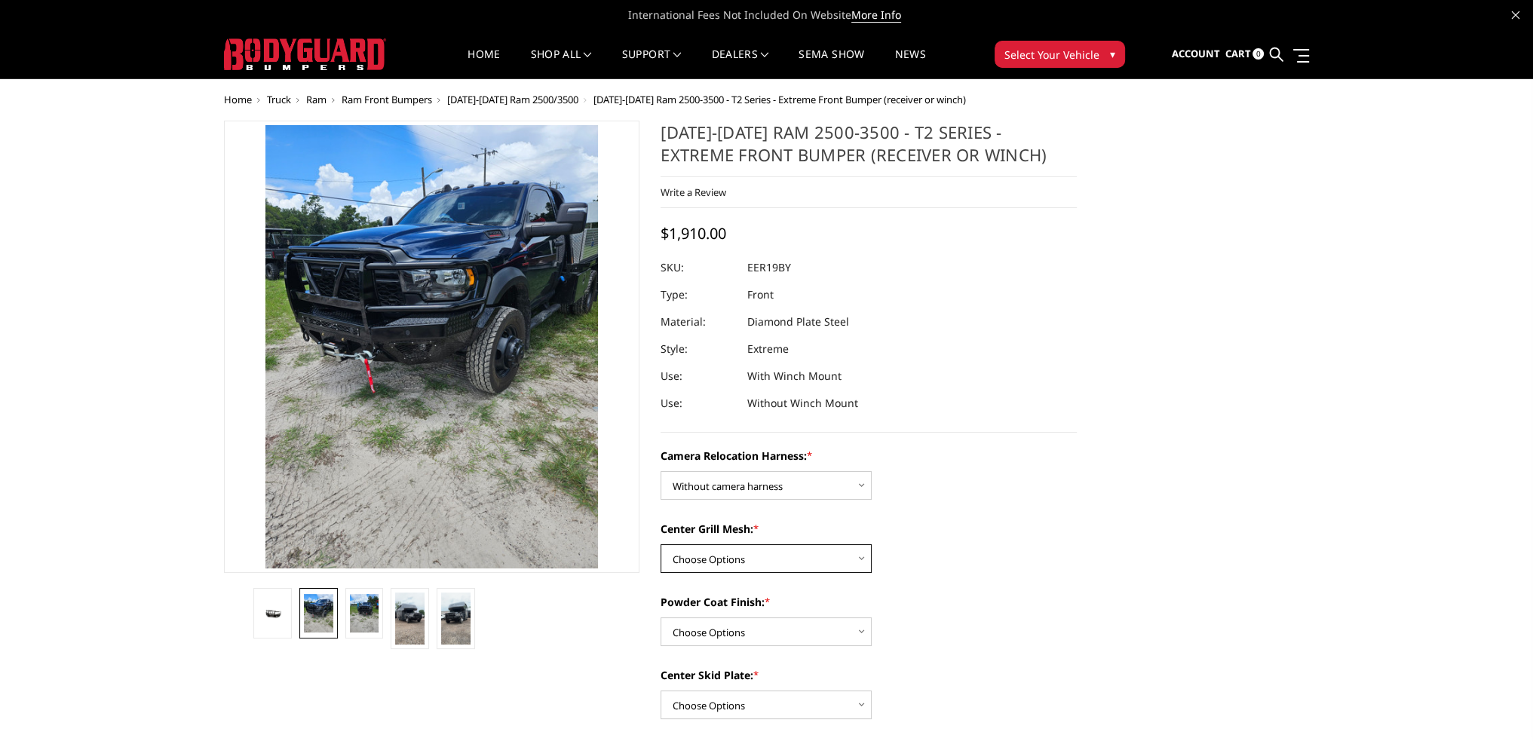
select select "3817"
click at [661, 545] on select "Choose Options Without expanded metal With expanded metal" at bounding box center [766, 559] width 211 height 29
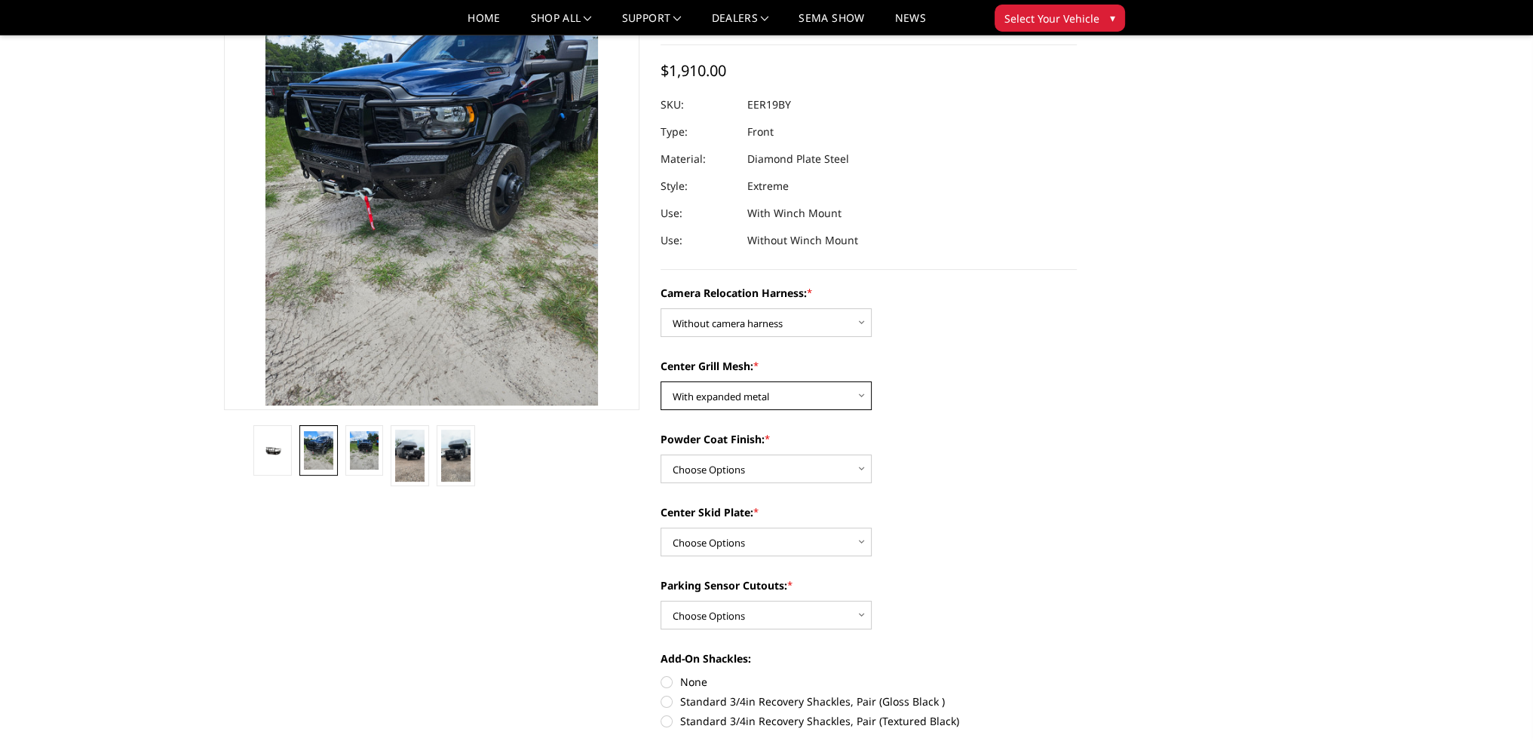
scroll to position [151, 0]
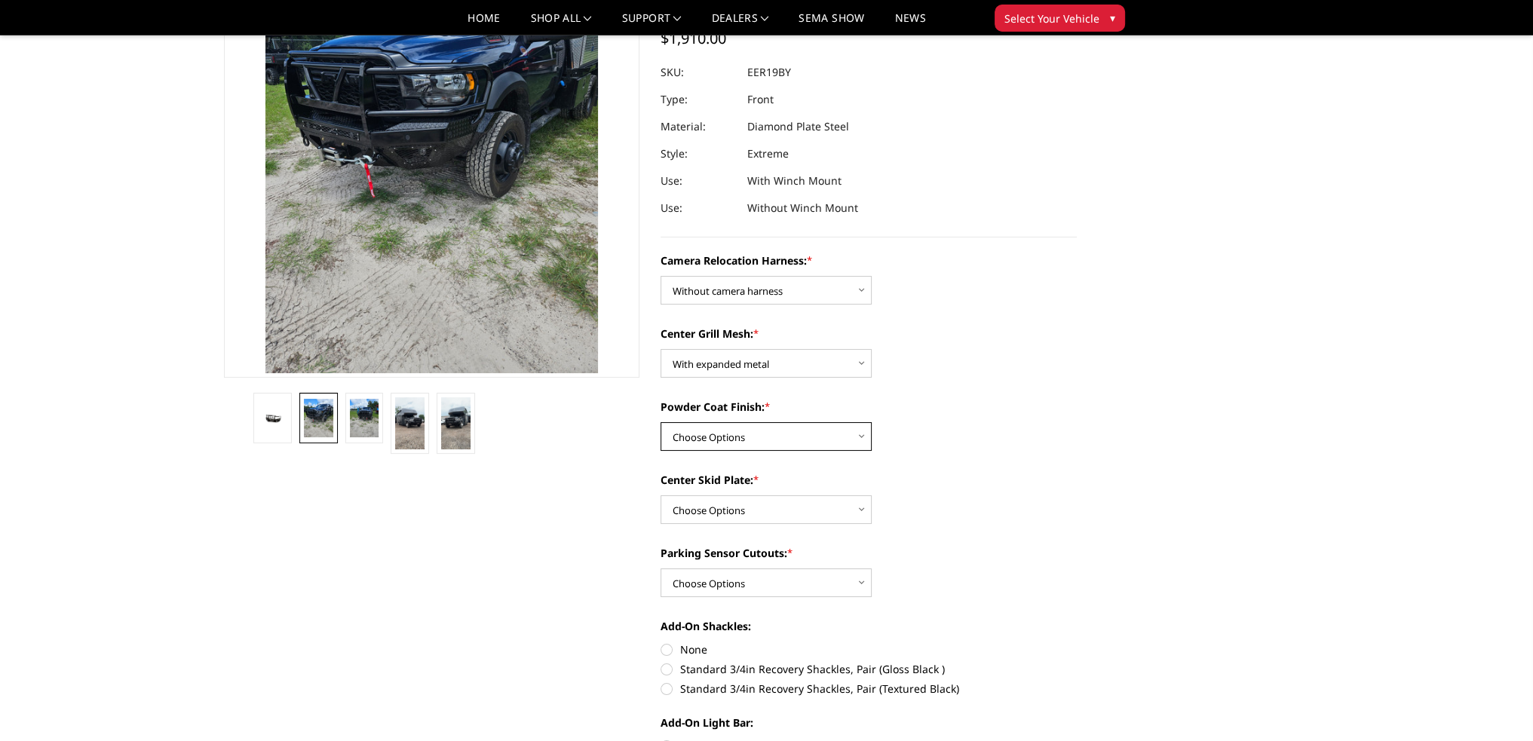
click at [692, 424] on select "Choose Options Textured Black Powder Coat Gloss Black Powder Coat Bare Metal" at bounding box center [766, 436] width 211 height 29
select select "3816"
click at [661, 422] on select "Choose Options Textured Black Powder Coat Gloss Black Powder Coat Bare Metal" at bounding box center [766, 436] width 211 height 29
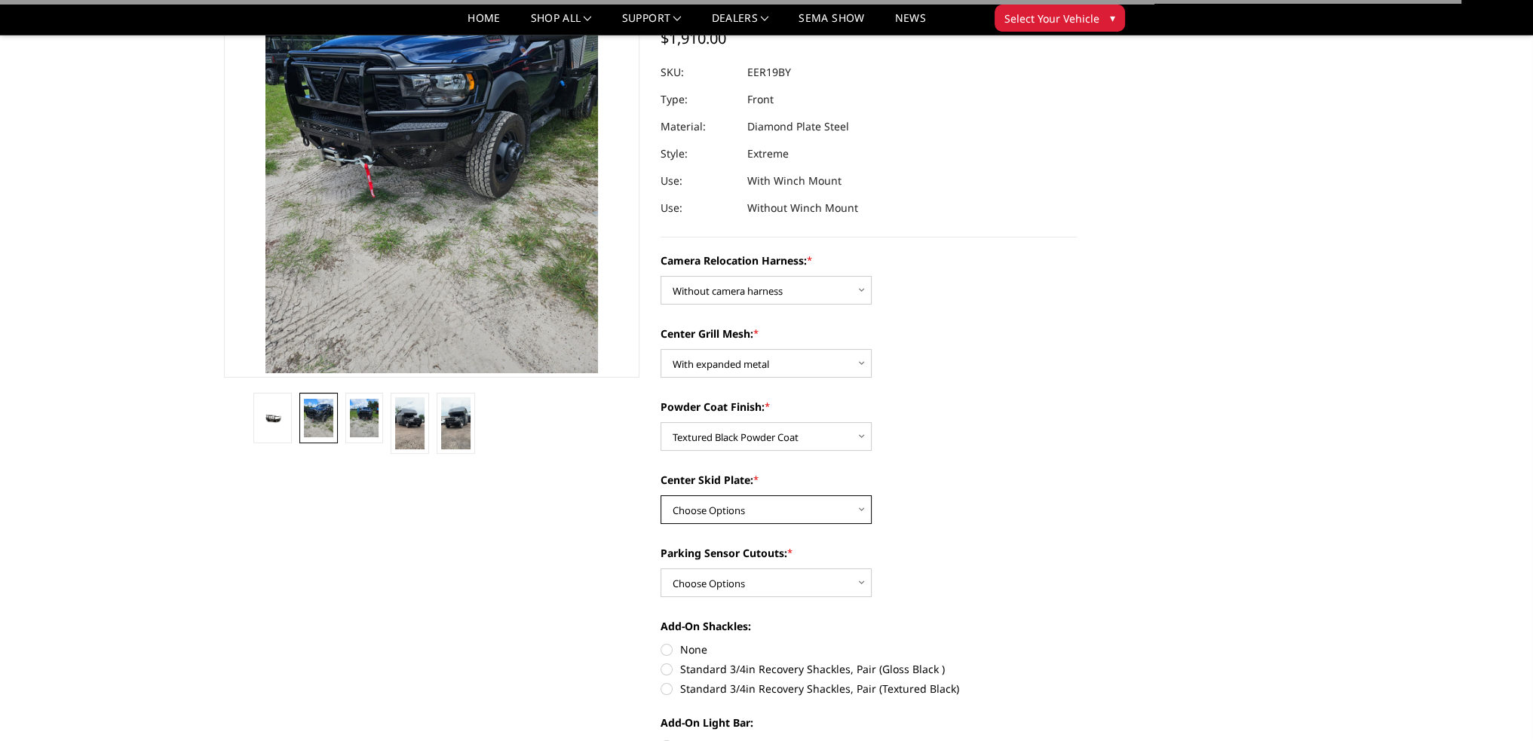
click at [690, 512] on select "Choose Options Winch Mount Skid Plate Standard Skid Plate (included) 2" Receive…" at bounding box center [766, 510] width 211 height 29
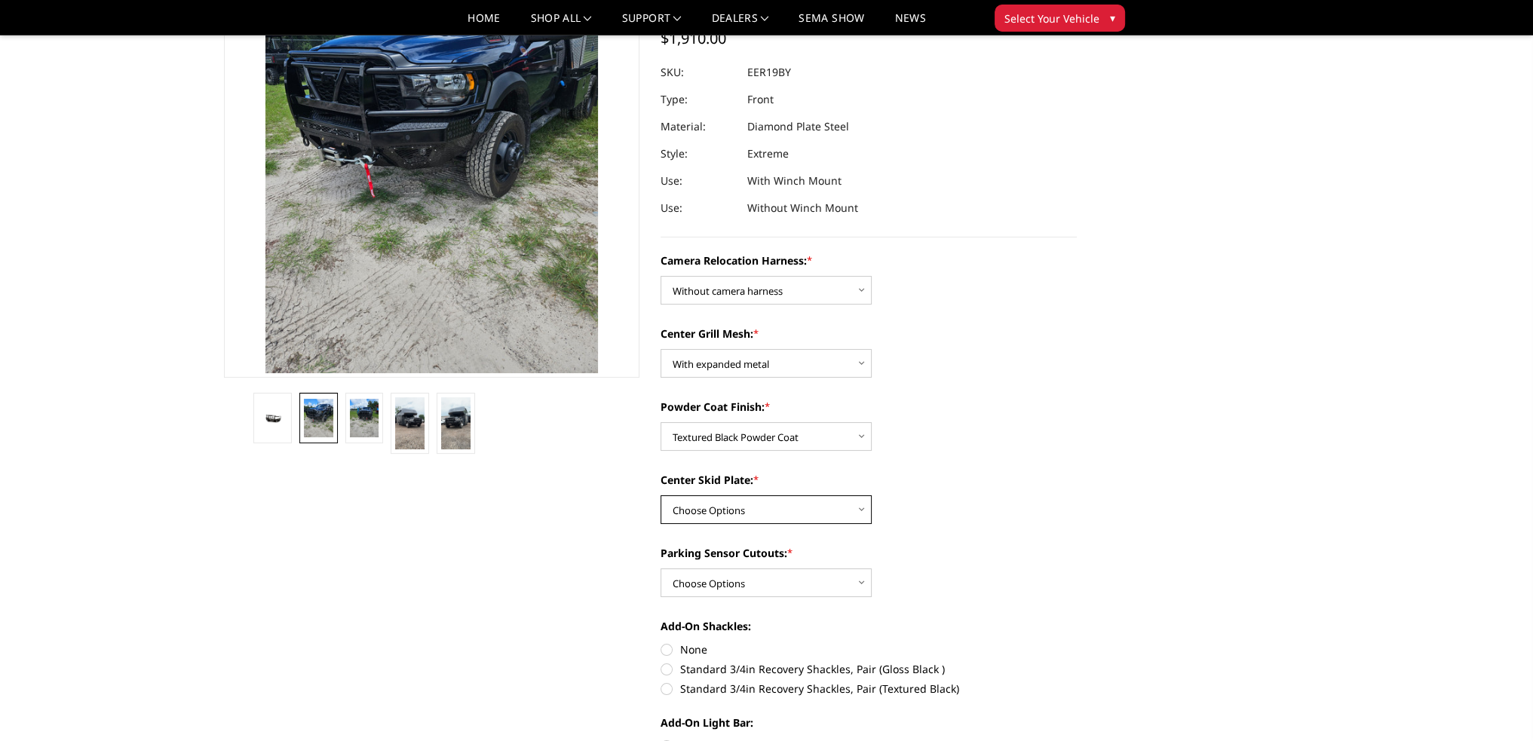
select select "3813"
click at [661, 496] on select "Choose Options Winch Mount Skid Plate Standard Skid Plate (included) 2" Receive…" at bounding box center [766, 510] width 211 height 29
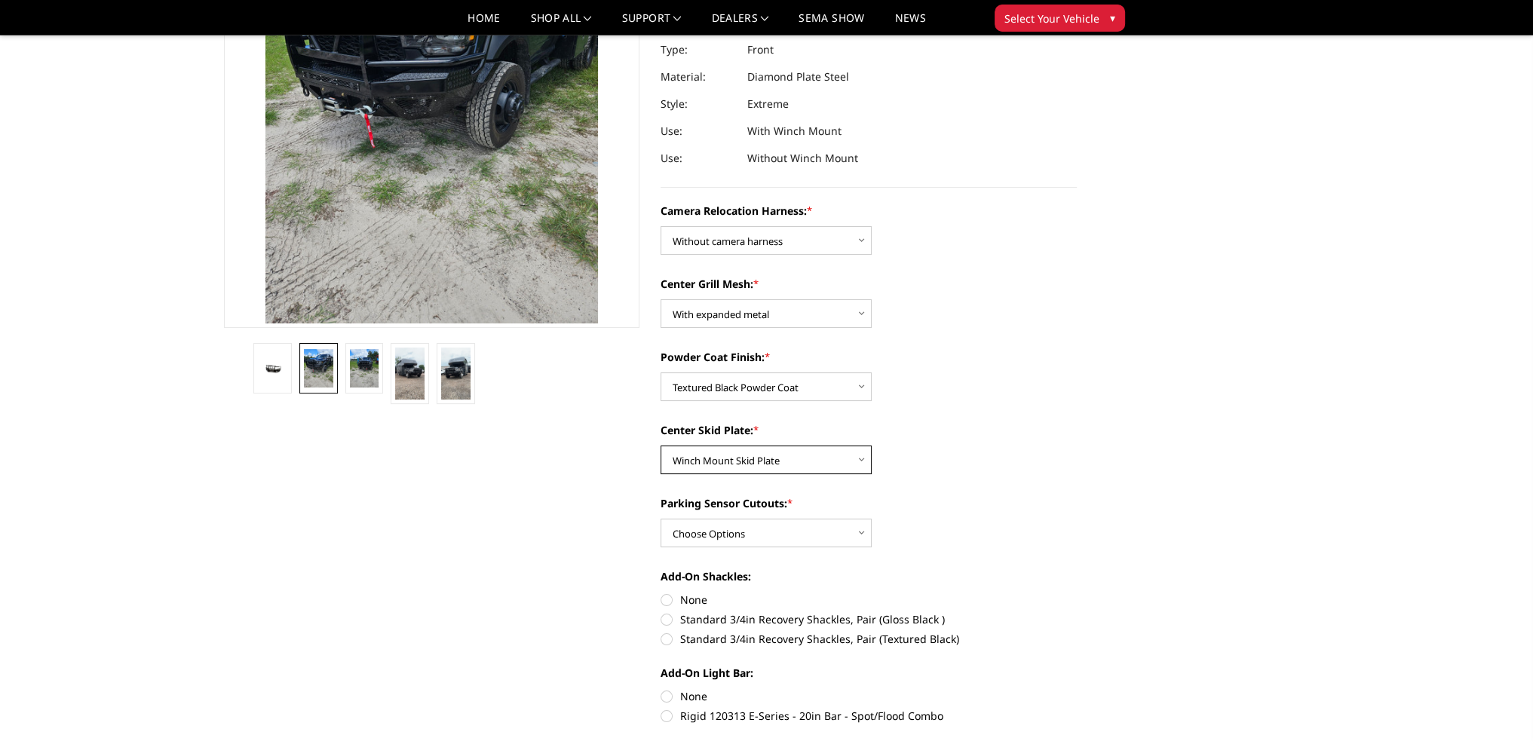
scroll to position [302, 0]
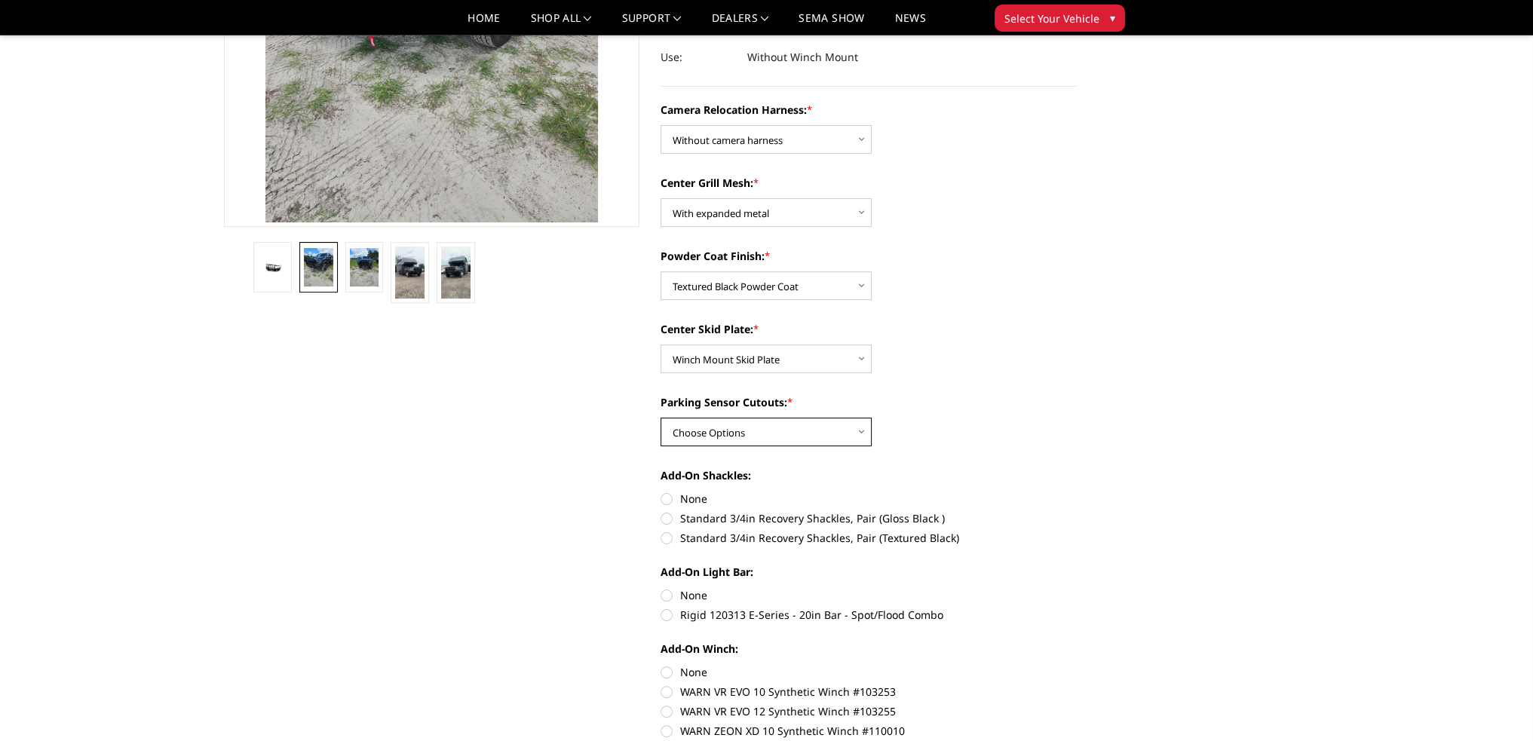
click at [700, 437] on select "Choose Options Yes - With Parking Sensor Cutouts" at bounding box center [766, 432] width 211 height 29
click at [661, 418] on select "Choose Options Yes - With Parking Sensor Cutouts" at bounding box center [766, 432] width 211 height 29
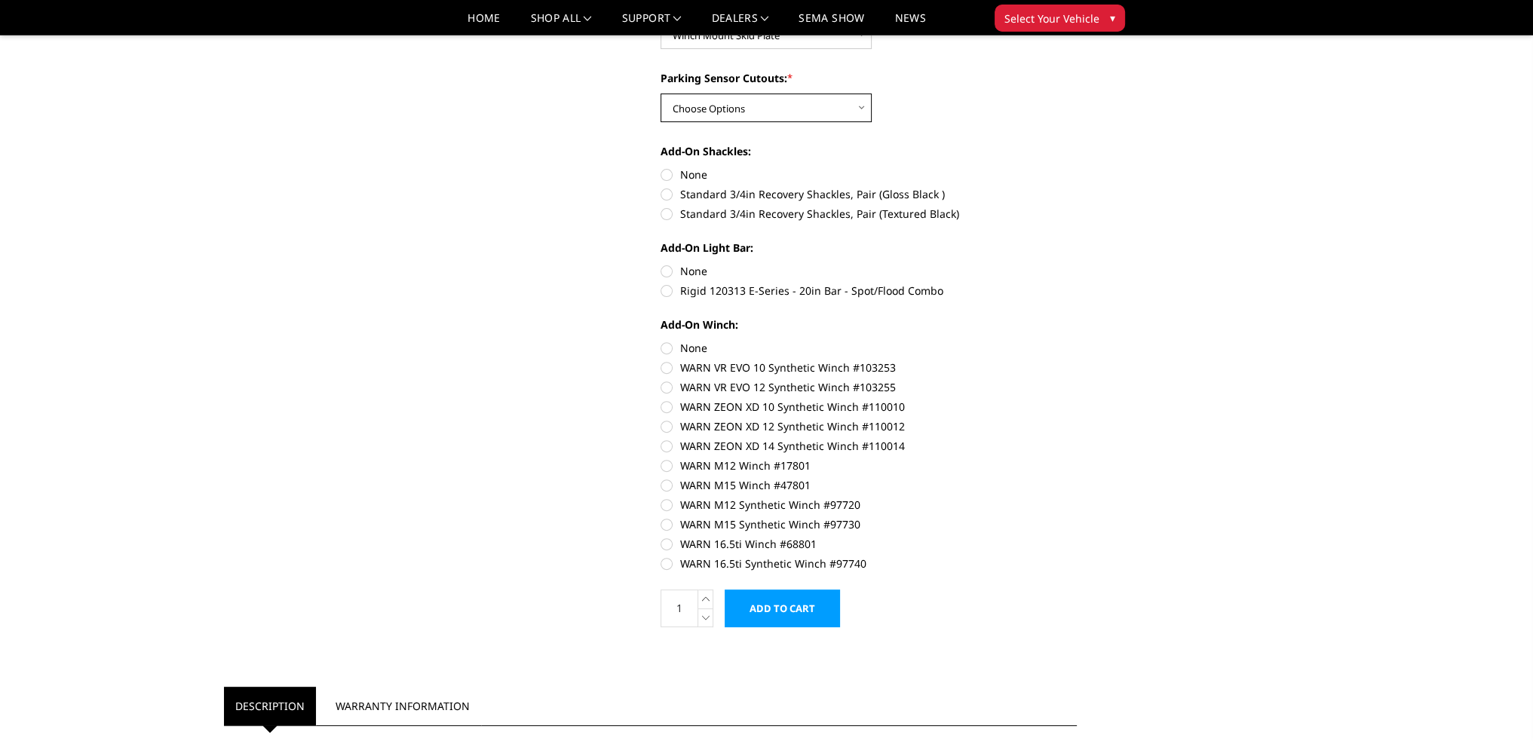
scroll to position [603, 0]
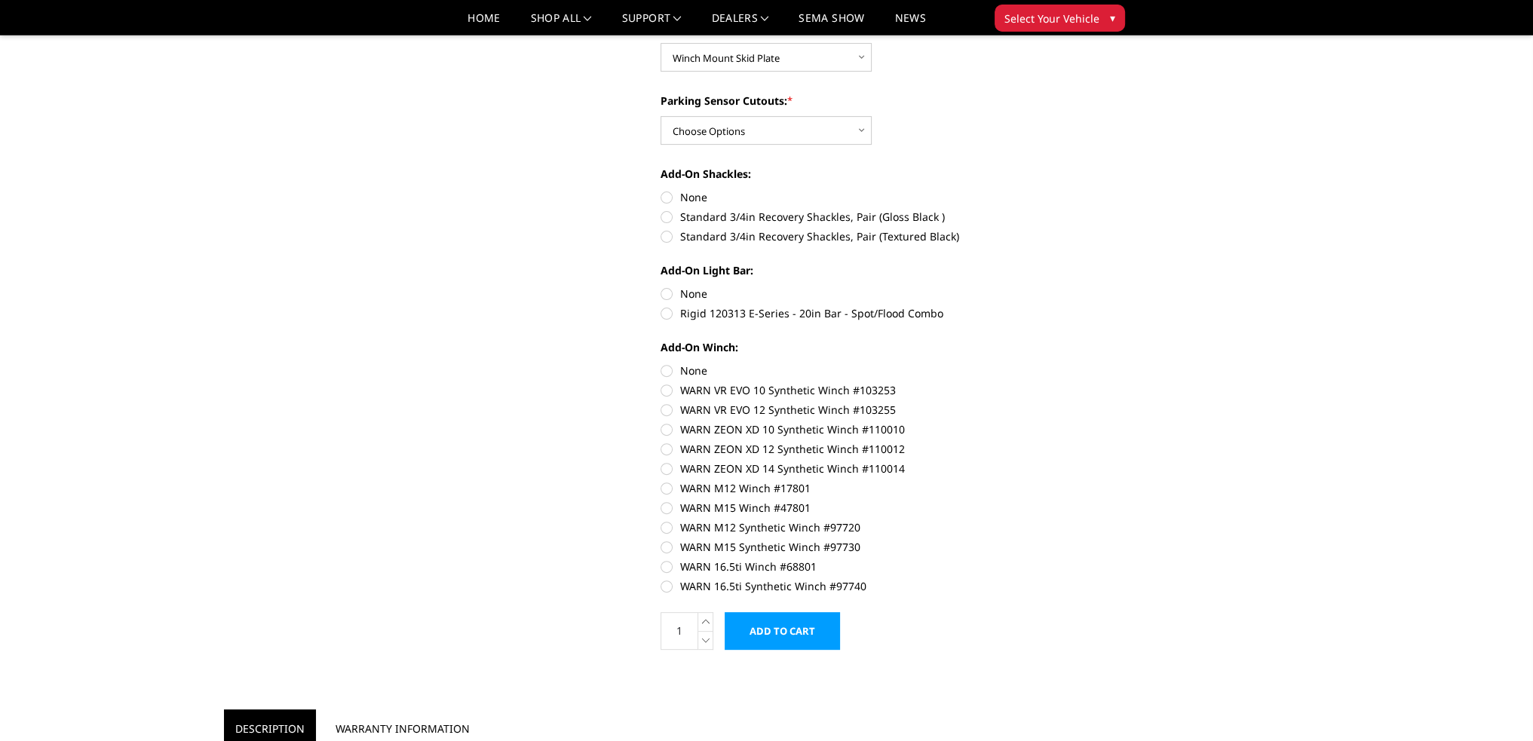
click at [666, 581] on label "WARN 16.5ti Synthetic Winch #97740" at bounding box center [869, 586] width 416 height 16
click at [1077, 560] on input "WARN 16.5ti Synthetic Winch #97740" at bounding box center [1077, 559] width 1 height 1
radio input "true"
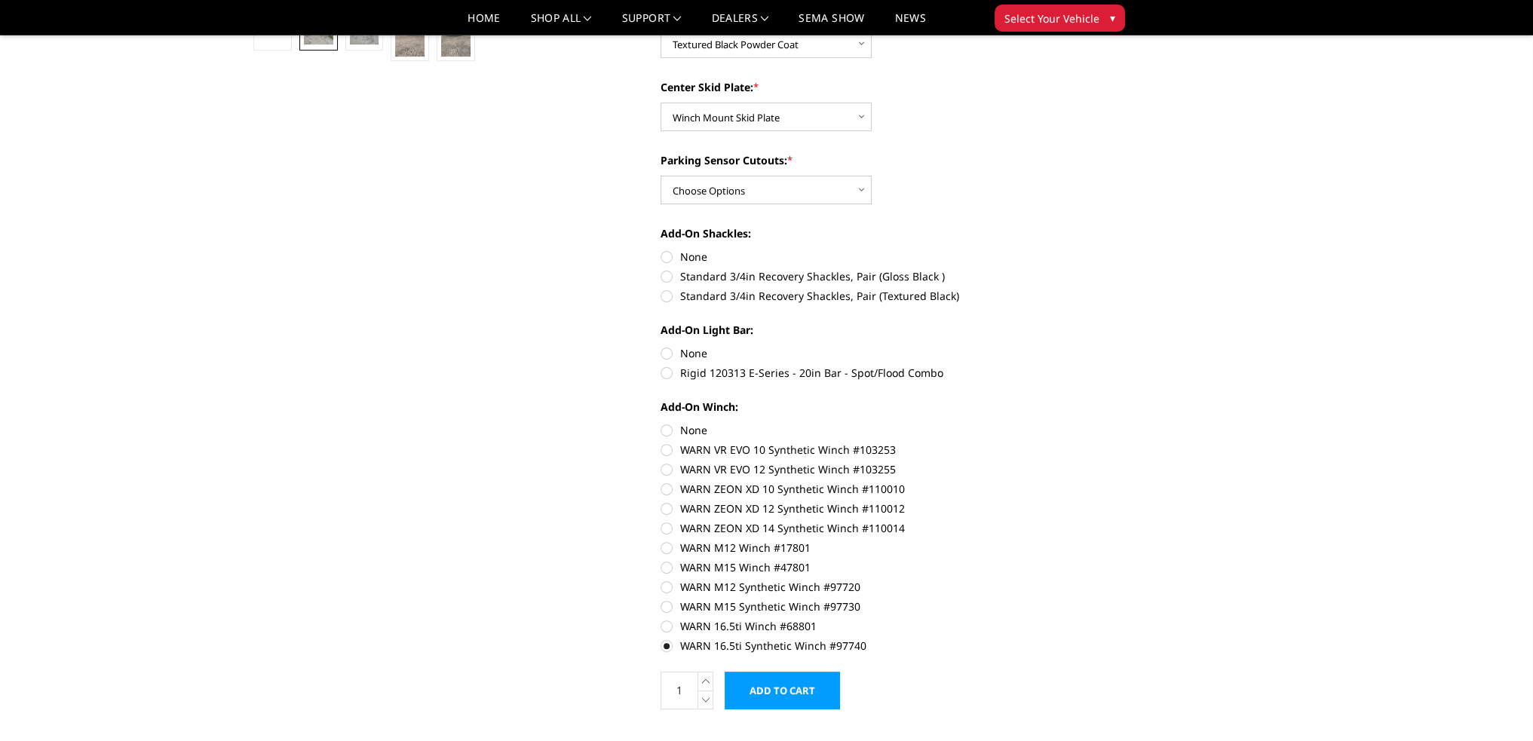
scroll to position [453, 0]
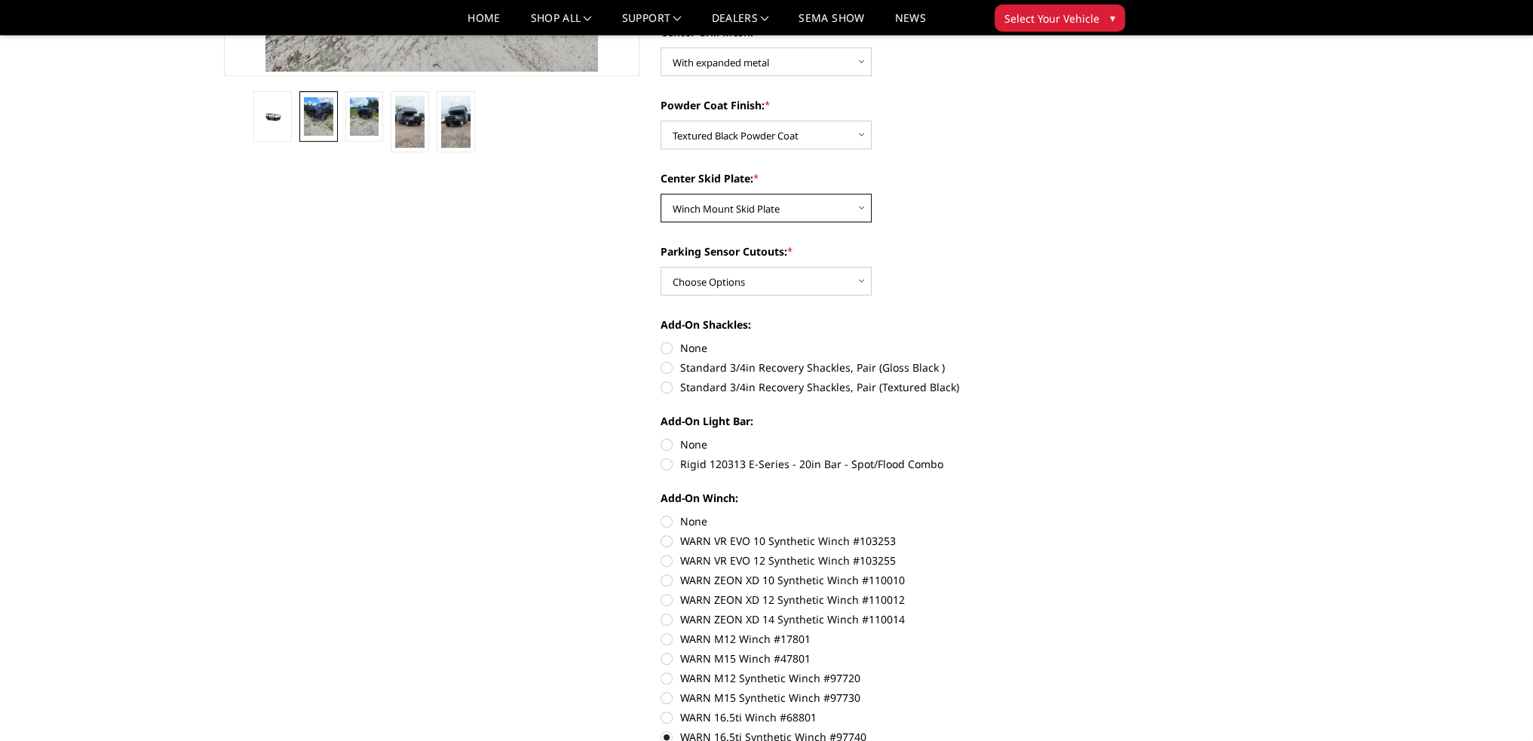
click at [679, 205] on select "Choose Options Winch Mount Skid Plate Standard Skid Plate (included) 2" Receive…" at bounding box center [766, 208] width 211 height 29
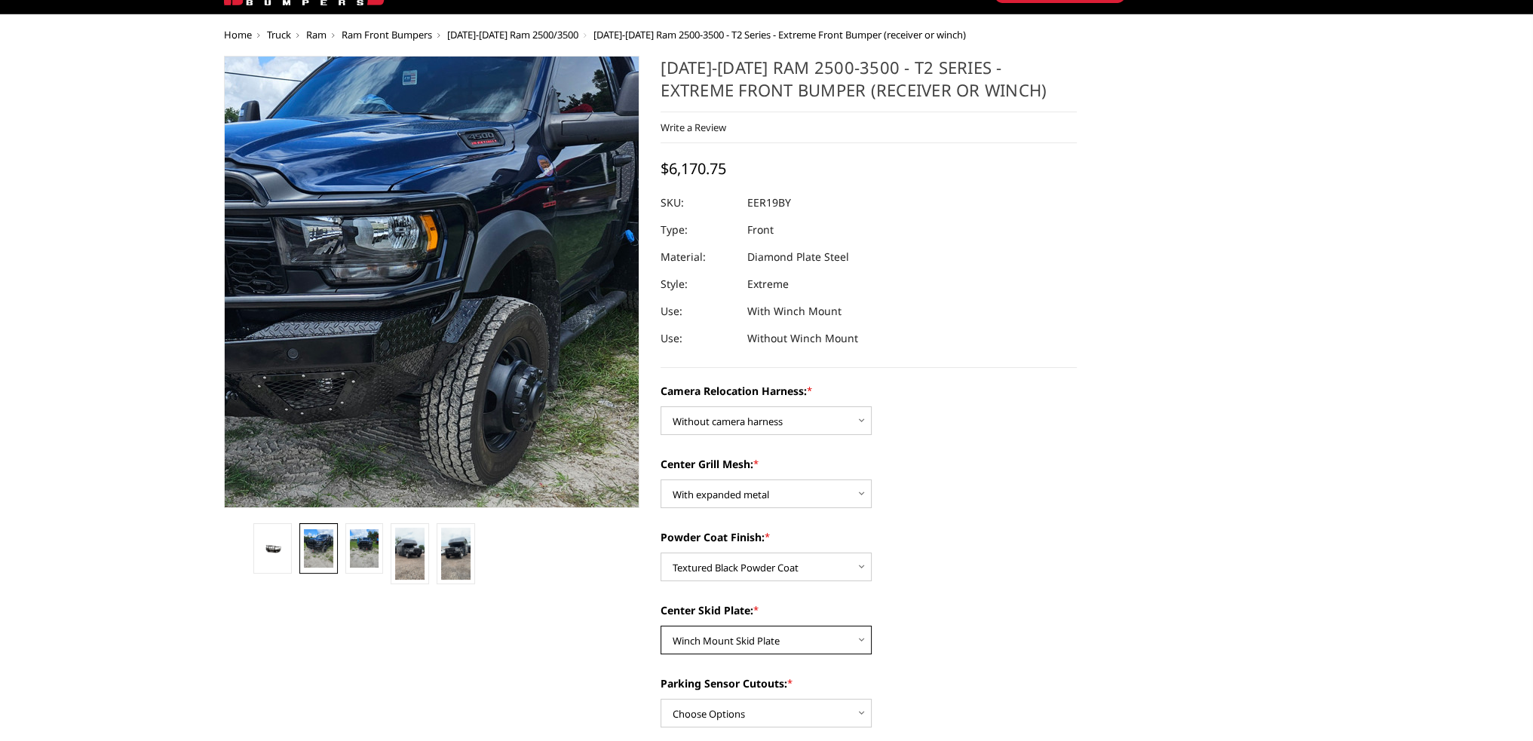
scroll to position [0, 0]
